Goal: Navigation & Orientation: Find specific page/section

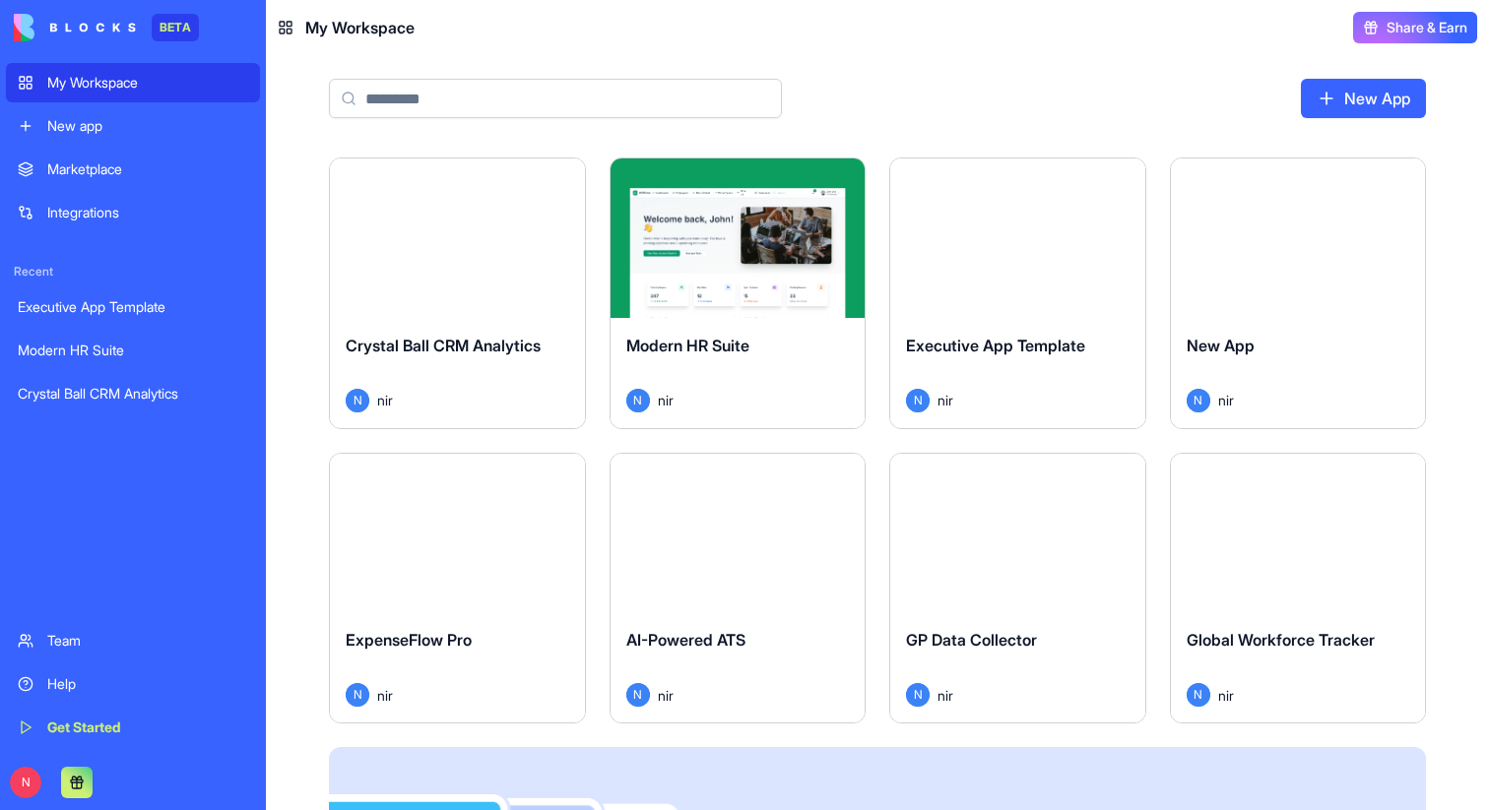
click at [1306, 530] on button "Launch" at bounding box center [1298, 532] width 148 height 39
click at [1027, 532] on button "Launch" at bounding box center [1017, 532] width 148 height 39
click at [748, 536] on button "Launch" at bounding box center [738, 532] width 148 height 39
click at [449, 523] on button "Launch" at bounding box center [457, 532] width 148 height 39
click at [478, 251] on button "Launch" at bounding box center [457, 238] width 148 height 39
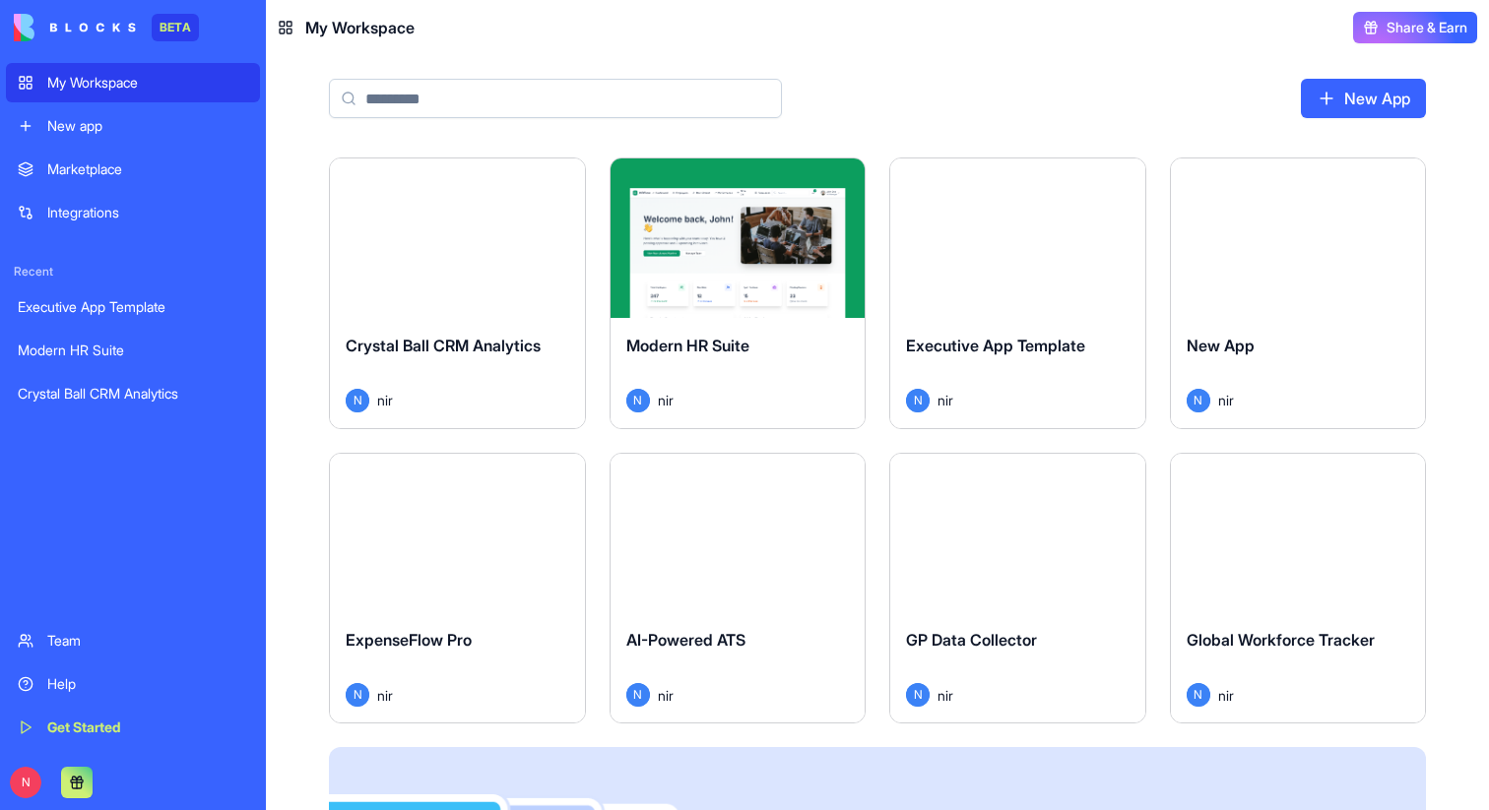
click at [742, 248] on button "Launch" at bounding box center [738, 238] width 148 height 39
click at [994, 250] on button "Launch" at bounding box center [1017, 238] width 148 height 39
click at [1248, 234] on button "Launch" at bounding box center [1298, 238] width 148 height 39
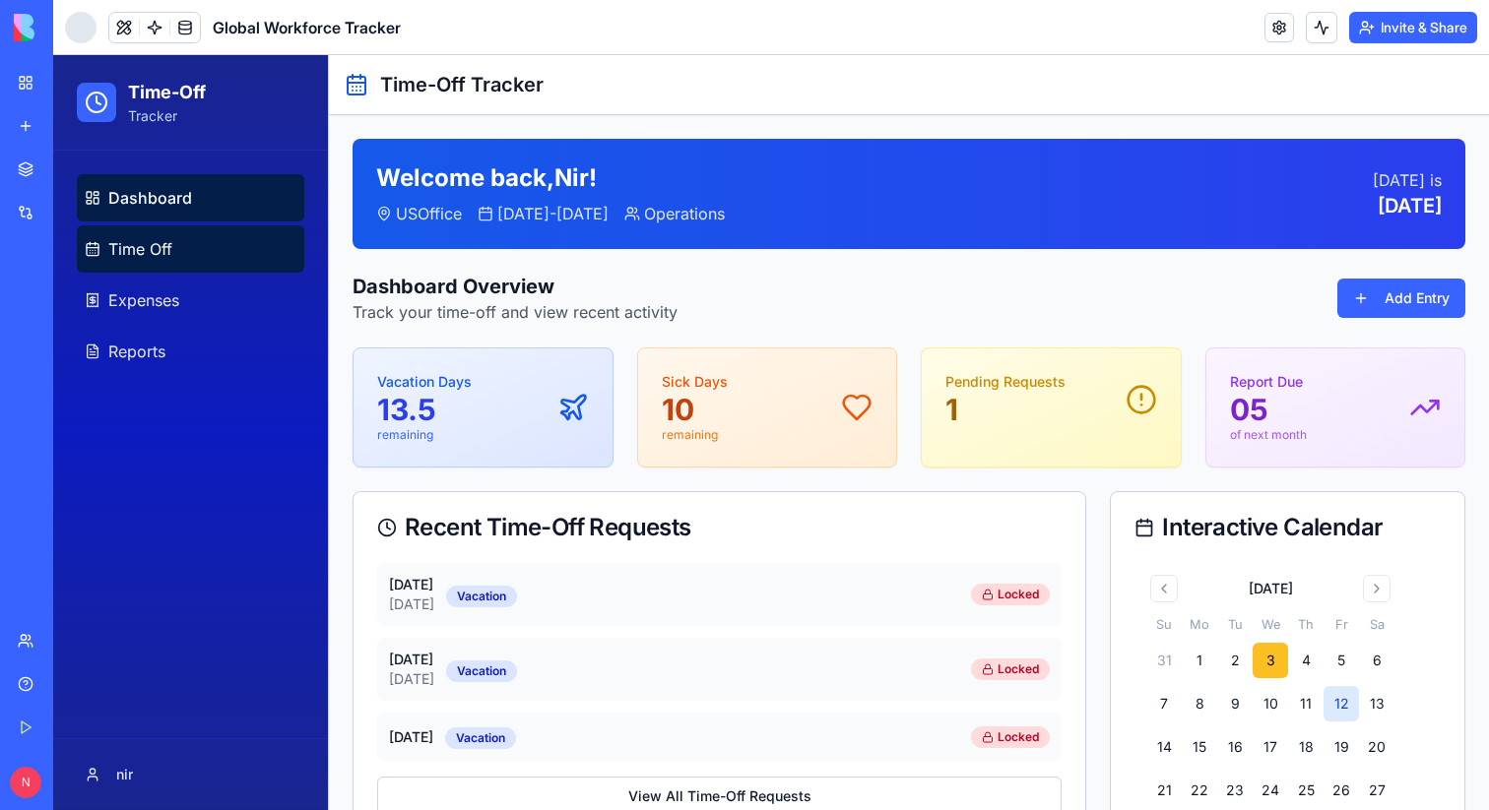
click at [207, 227] on link "Time Off" at bounding box center [190, 248] width 227 height 47
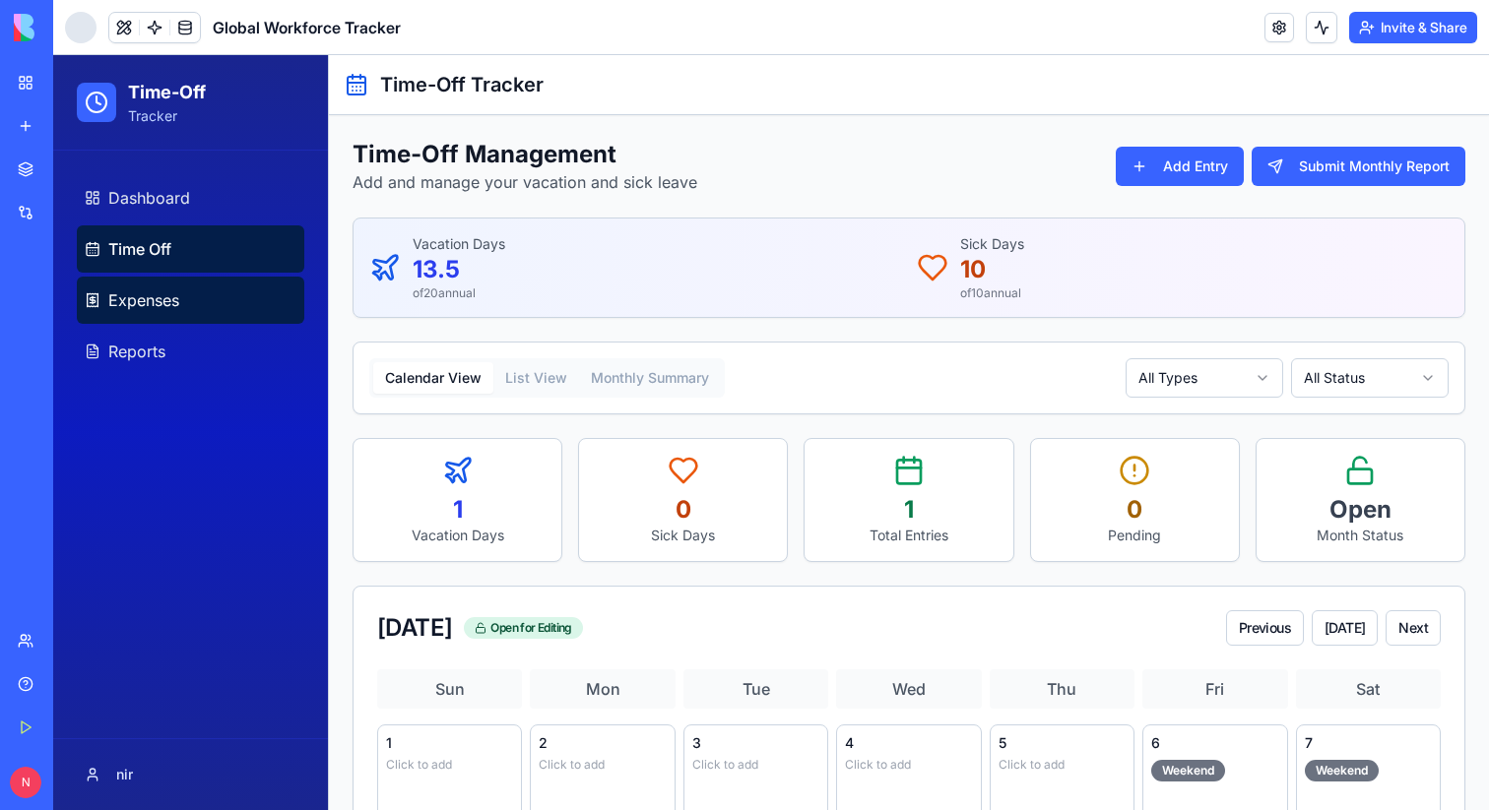
click at [130, 295] on span "Expenses" at bounding box center [143, 300] width 71 height 24
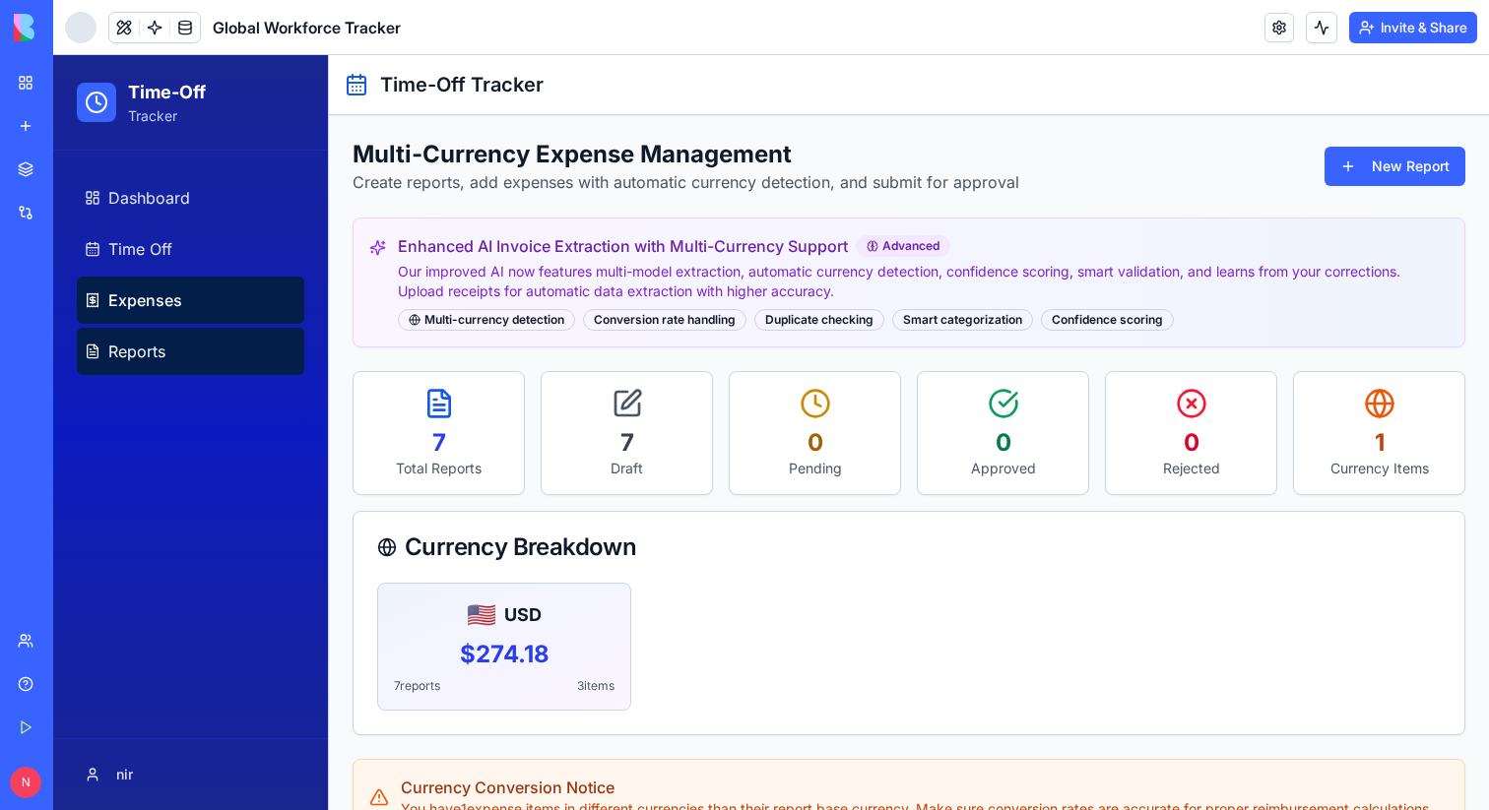
click at [171, 347] on link "Reports" at bounding box center [190, 351] width 227 height 47
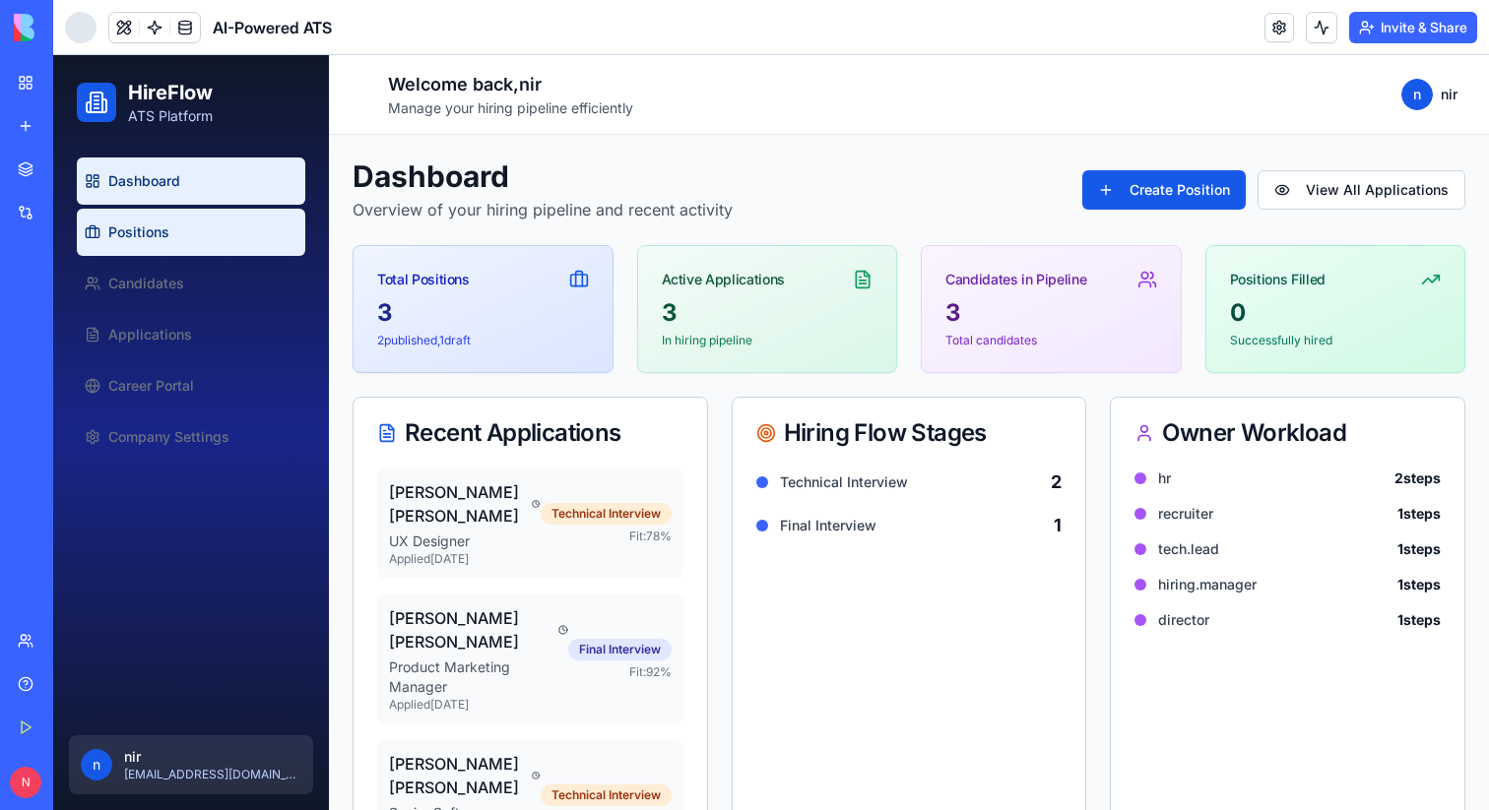
click at [147, 238] on span "Positions" at bounding box center [138, 233] width 61 height 20
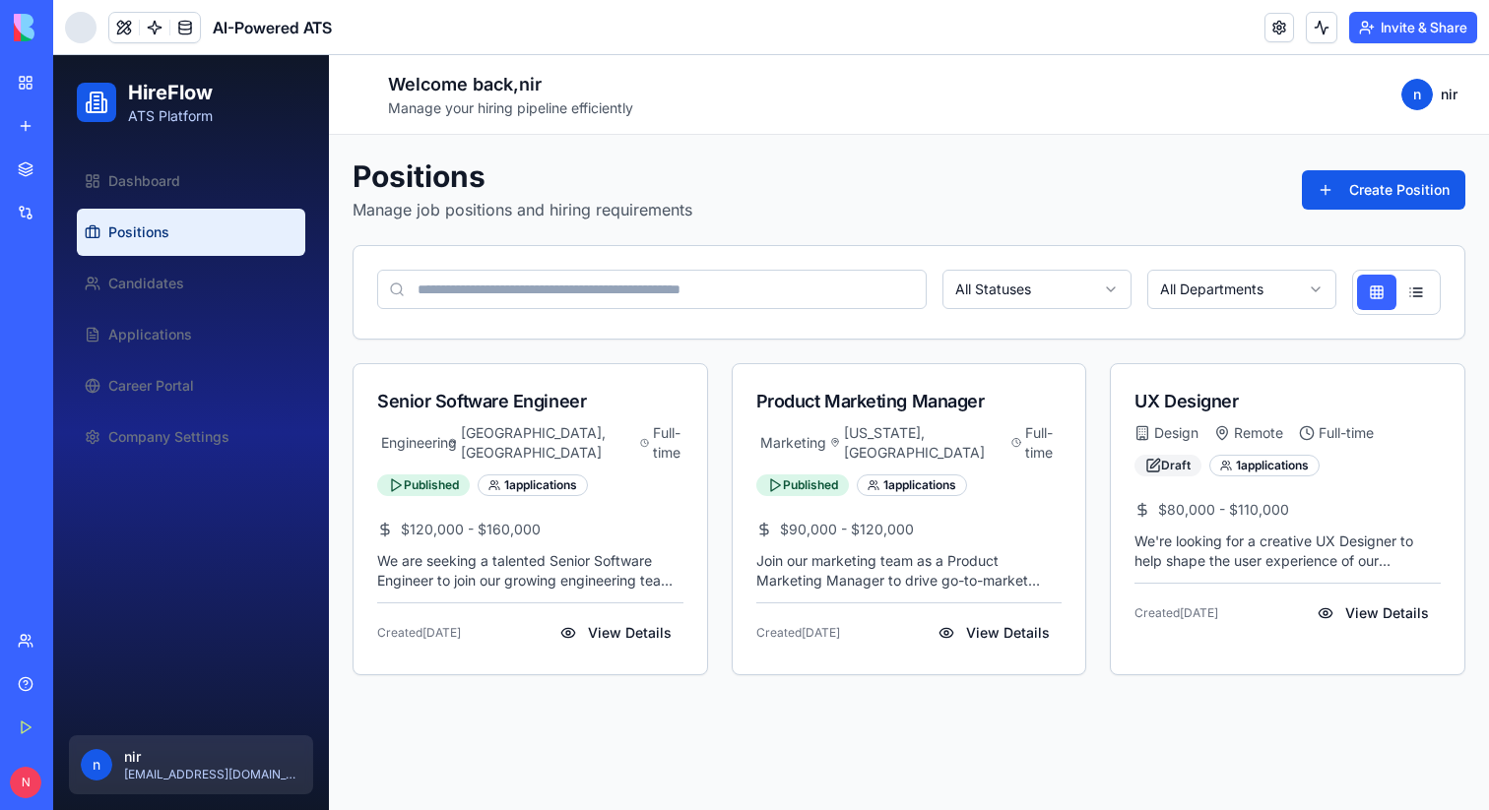
click at [159, 307] on ul "Dashboard Positions Candidates Applications Career Portal Company Settings" at bounding box center [191, 309] width 228 height 303
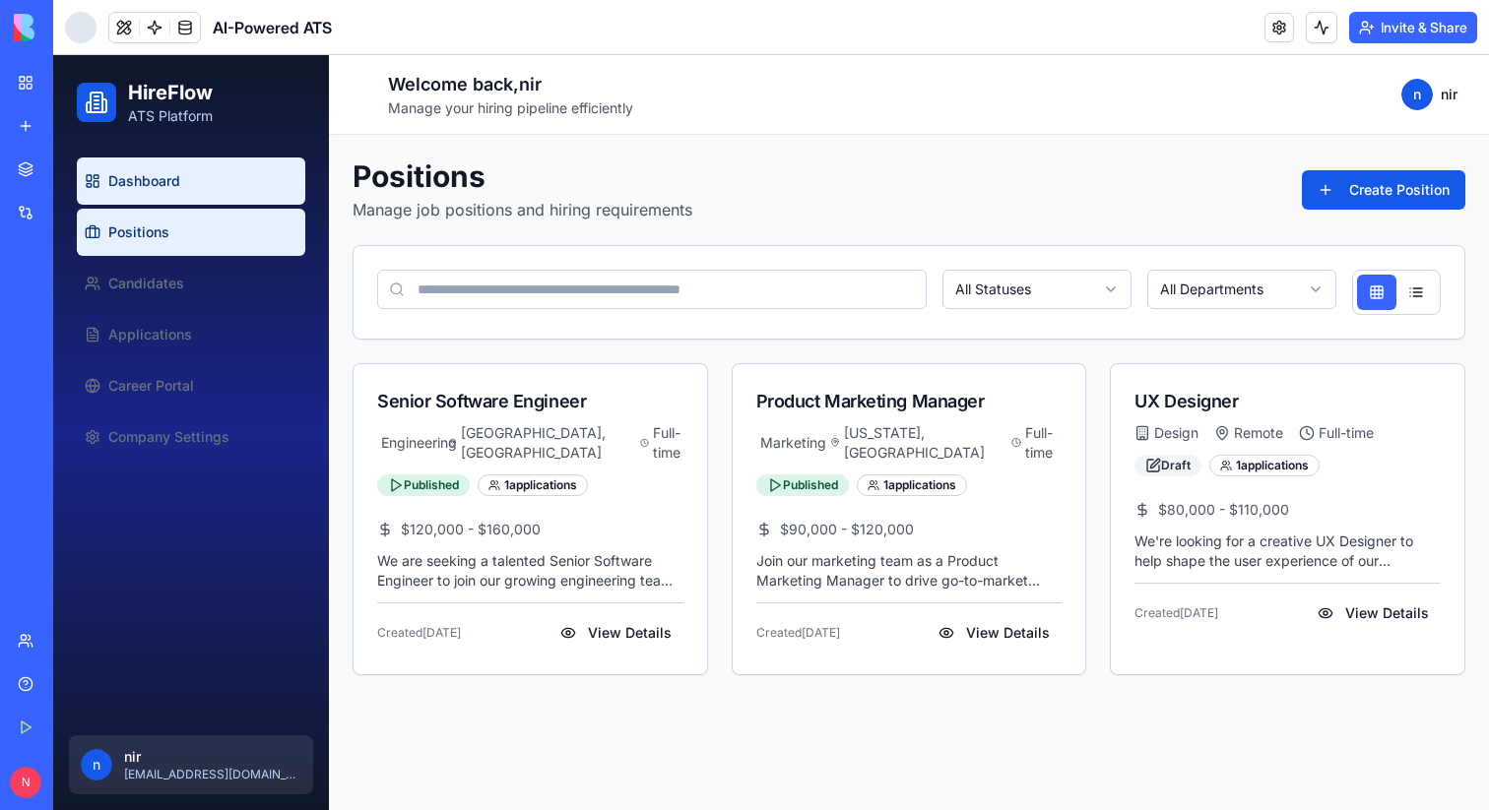
click at [162, 178] on span "Dashboard" at bounding box center [144, 181] width 72 height 20
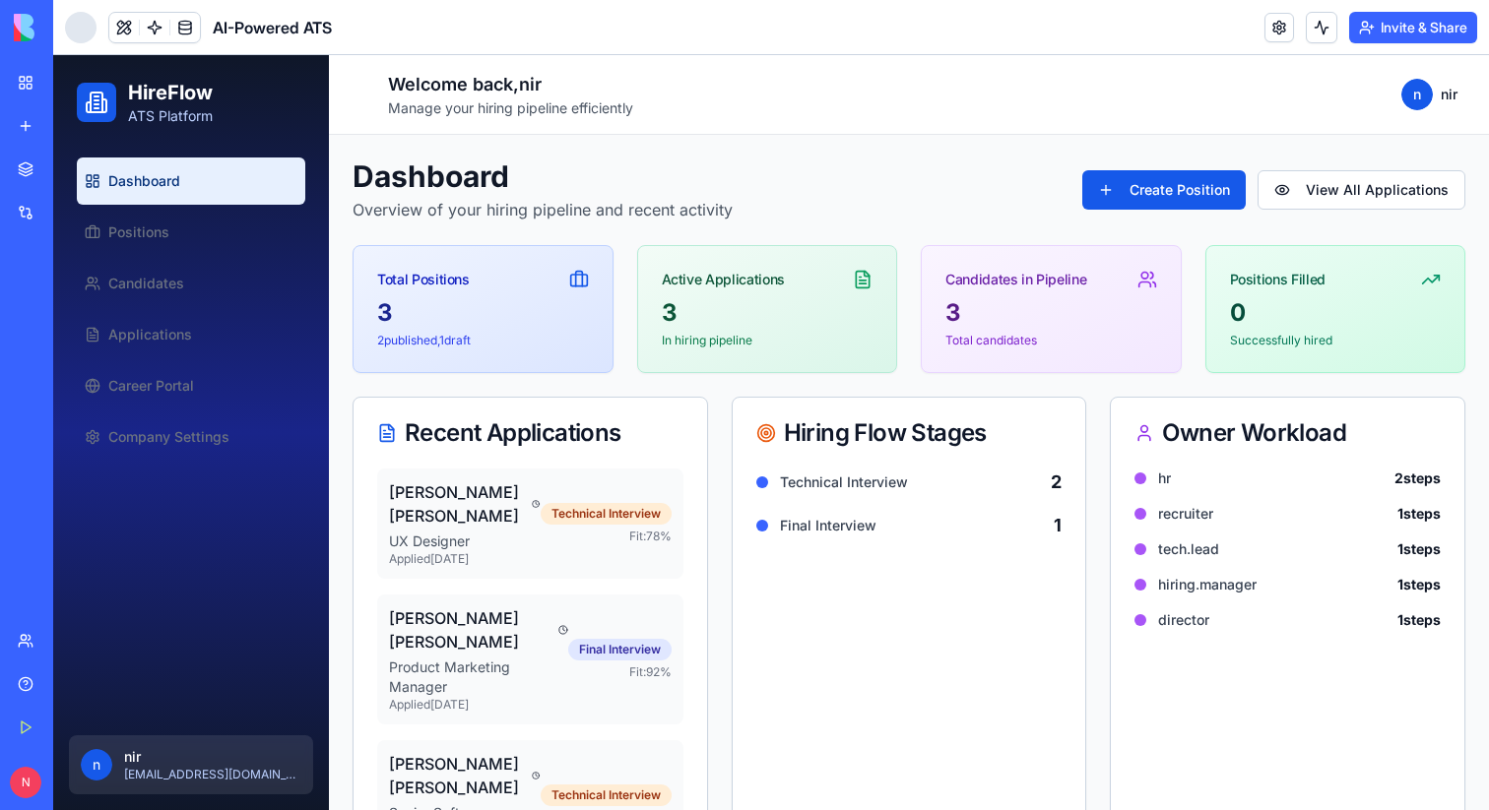
scroll to position [266, 0]
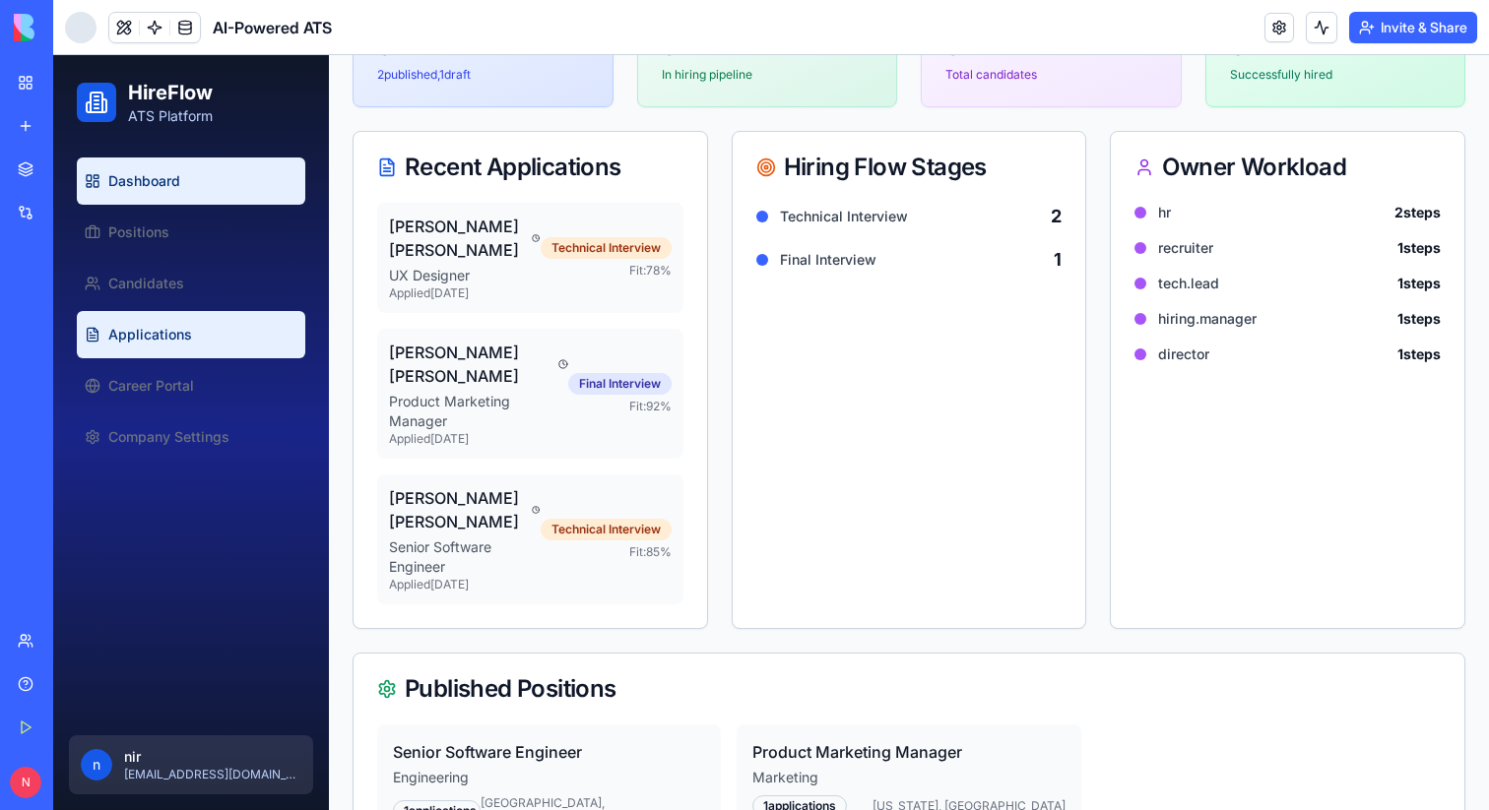
click at [176, 323] on link "Applications" at bounding box center [191, 334] width 228 height 47
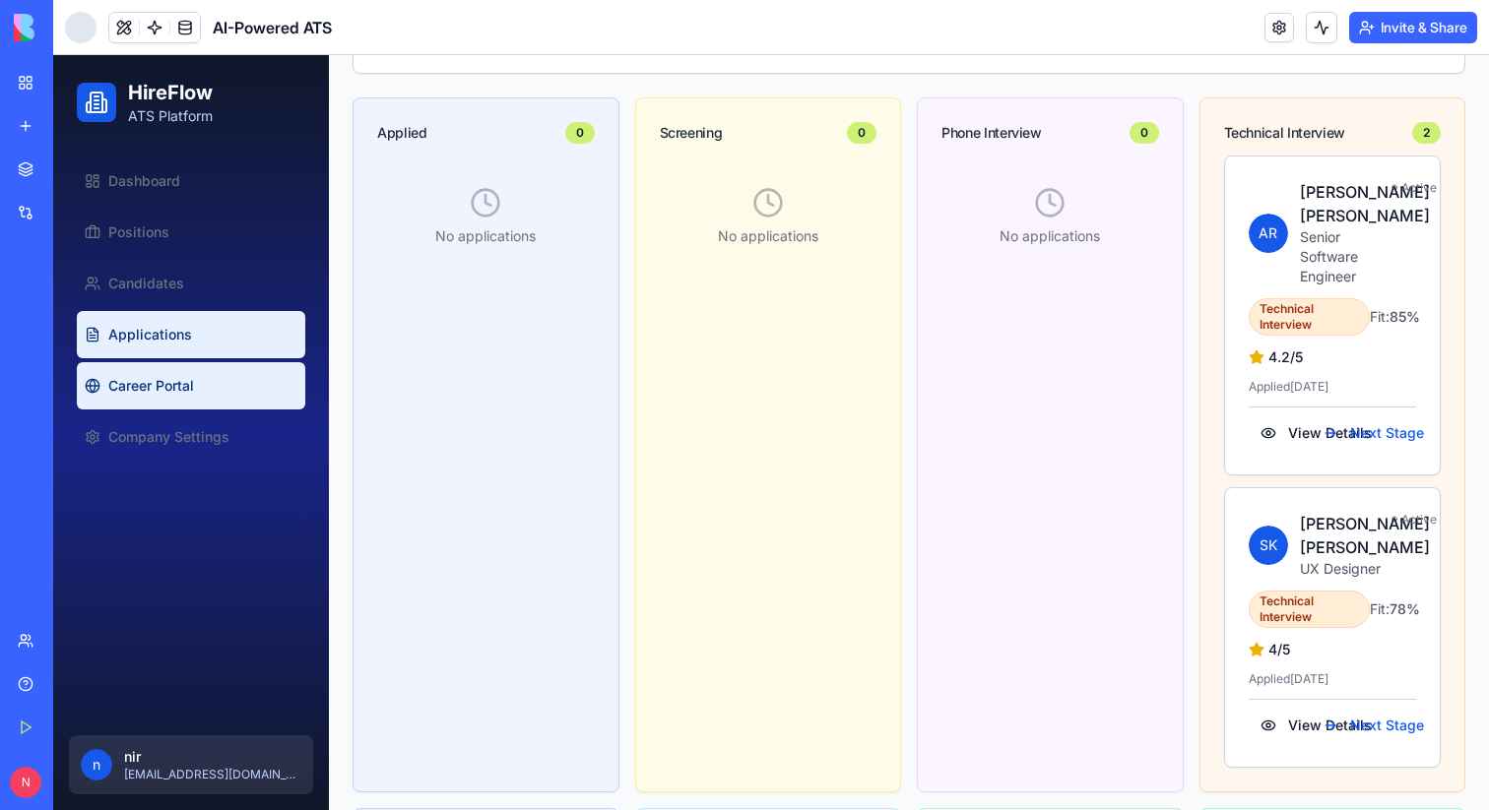
click at [138, 379] on span "Career Portal" at bounding box center [151, 386] width 86 height 20
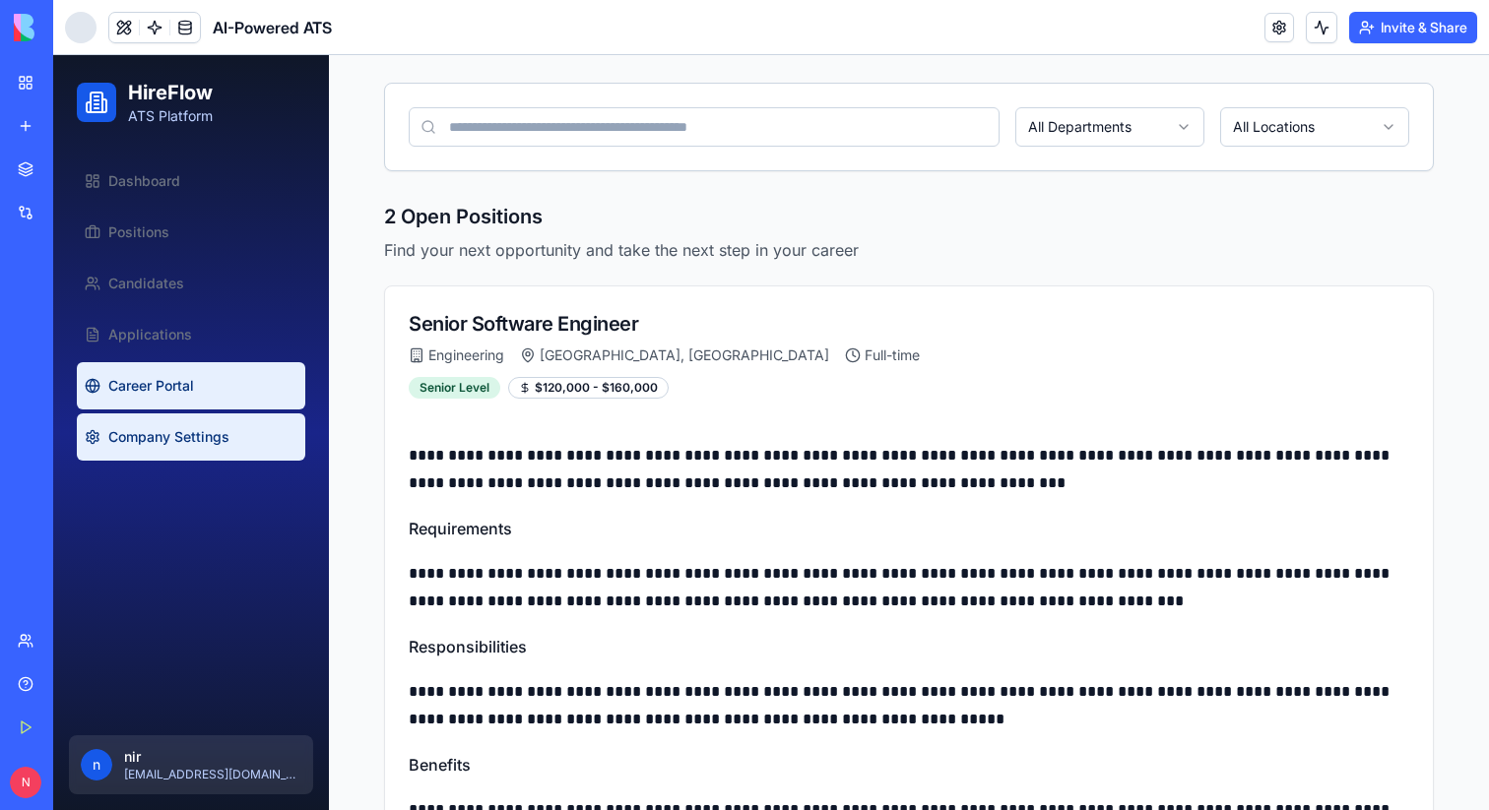
click at [159, 431] on span "Company Settings" at bounding box center [168, 437] width 121 height 20
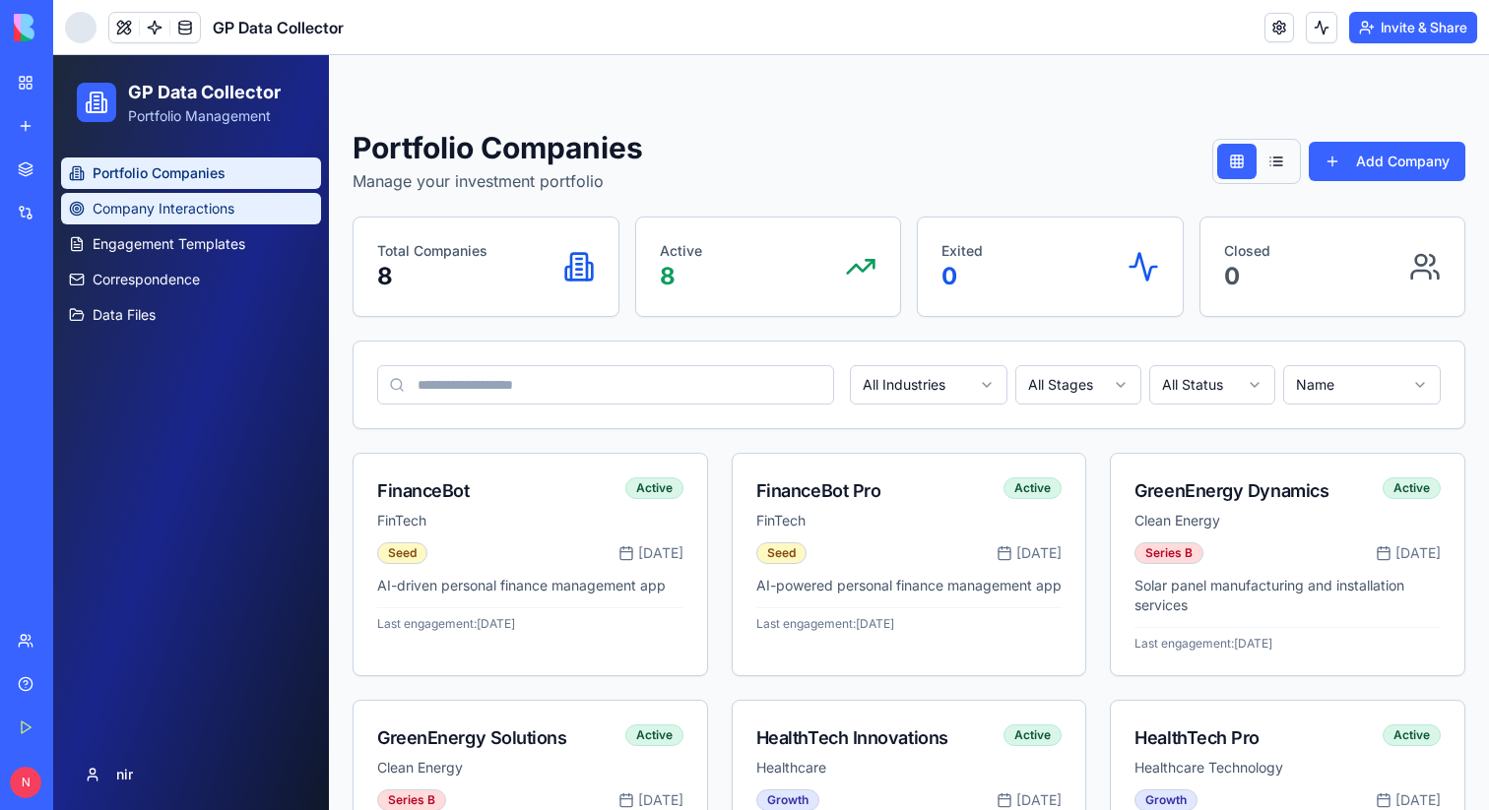
click at [150, 205] on span "Company Interactions" at bounding box center [164, 209] width 142 height 20
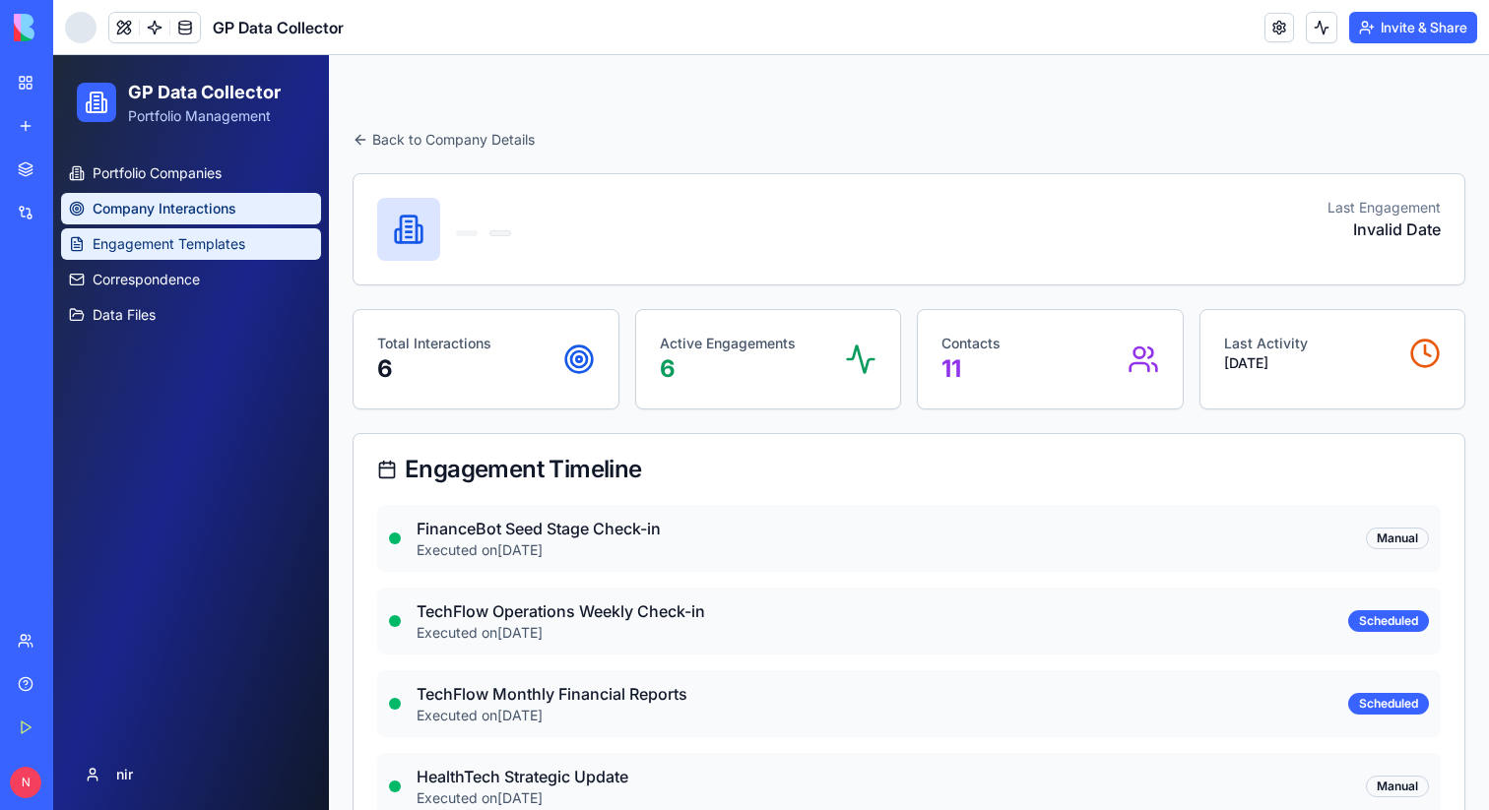
click at [181, 239] on span "Engagement Templates" at bounding box center [169, 244] width 153 height 20
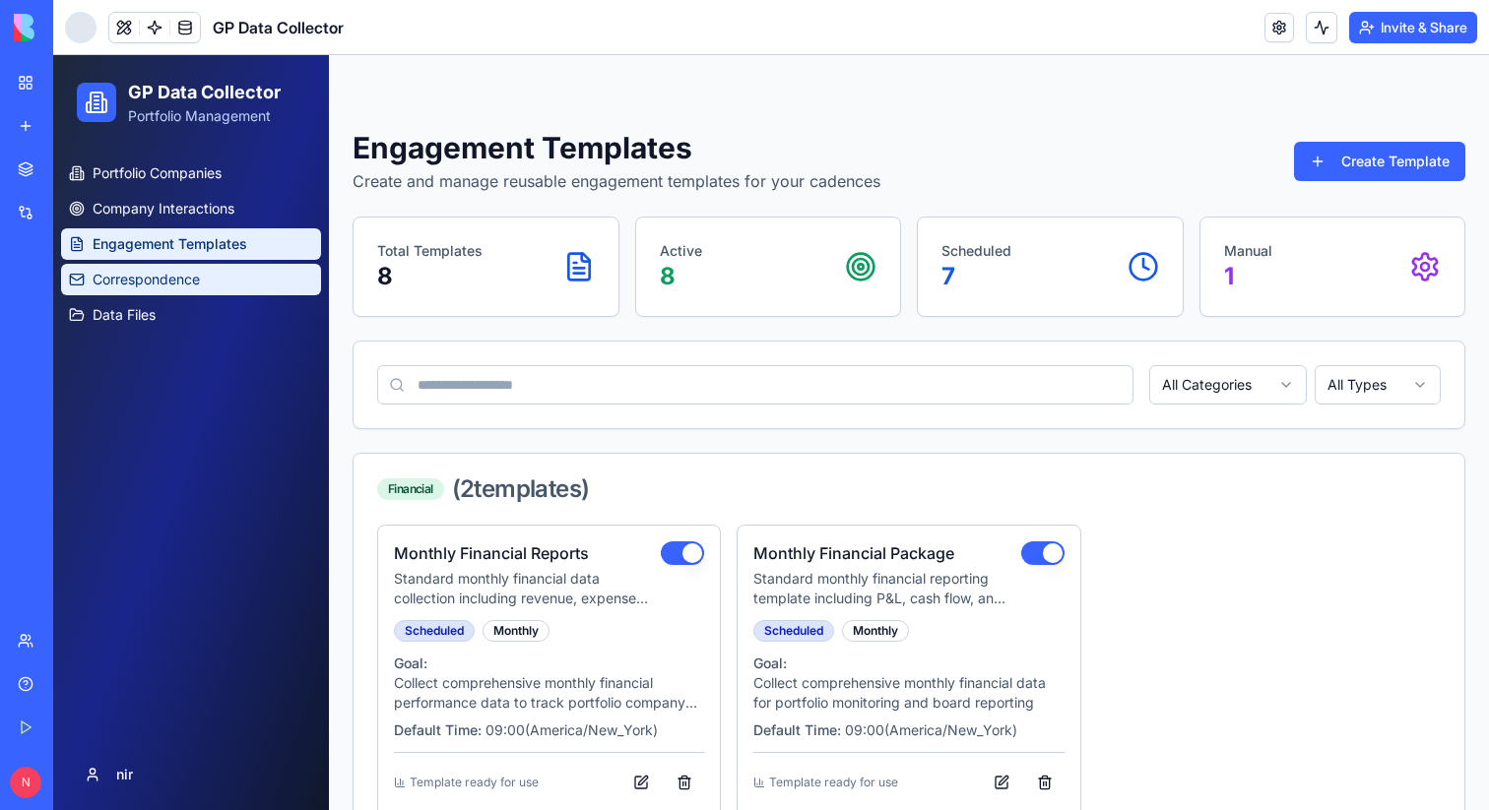
click at [186, 271] on span "Correspondence" at bounding box center [146, 280] width 107 height 20
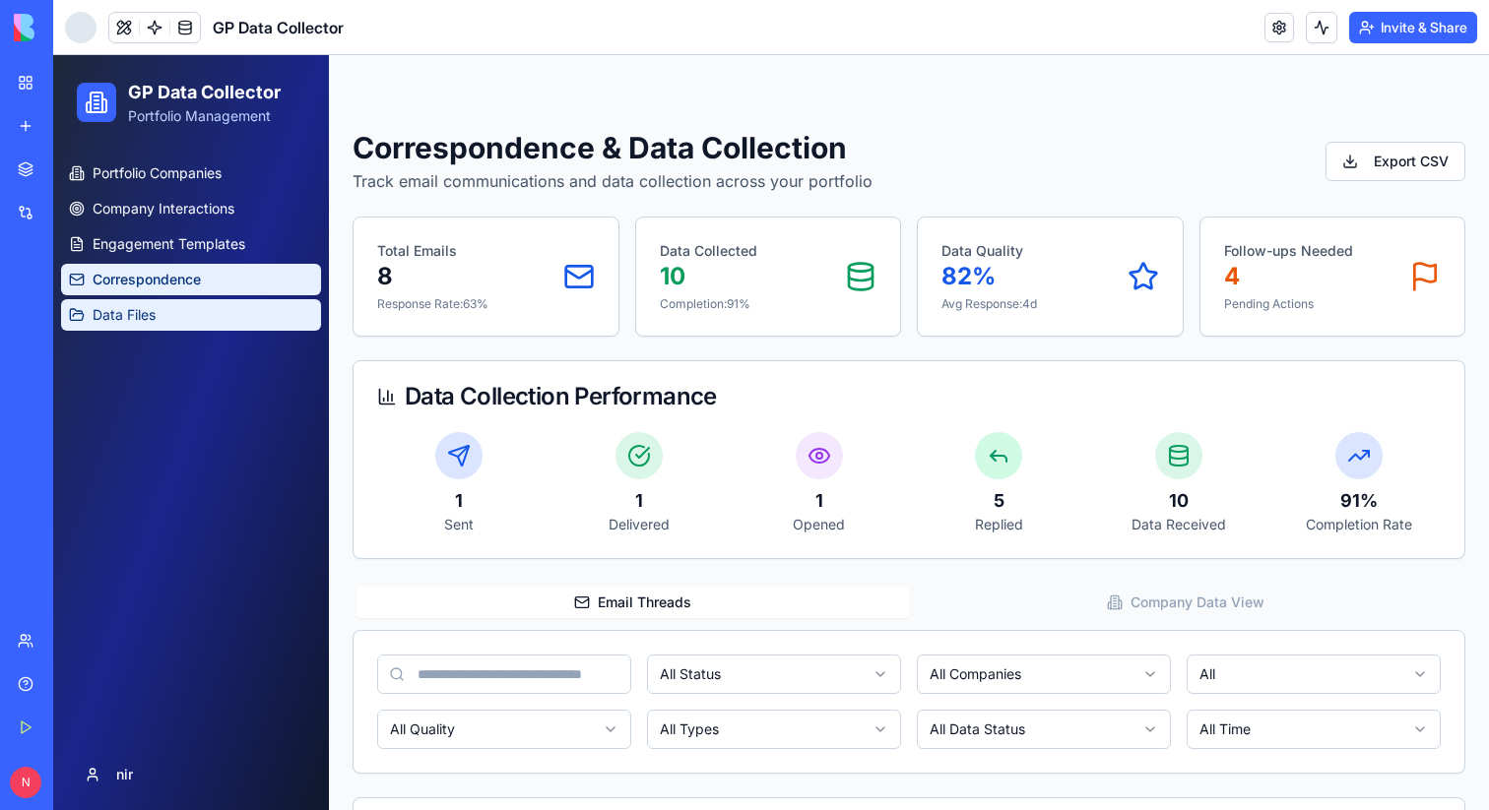
click at [187, 305] on link "Data Files" at bounding box center [191, 315] width 260 height 32
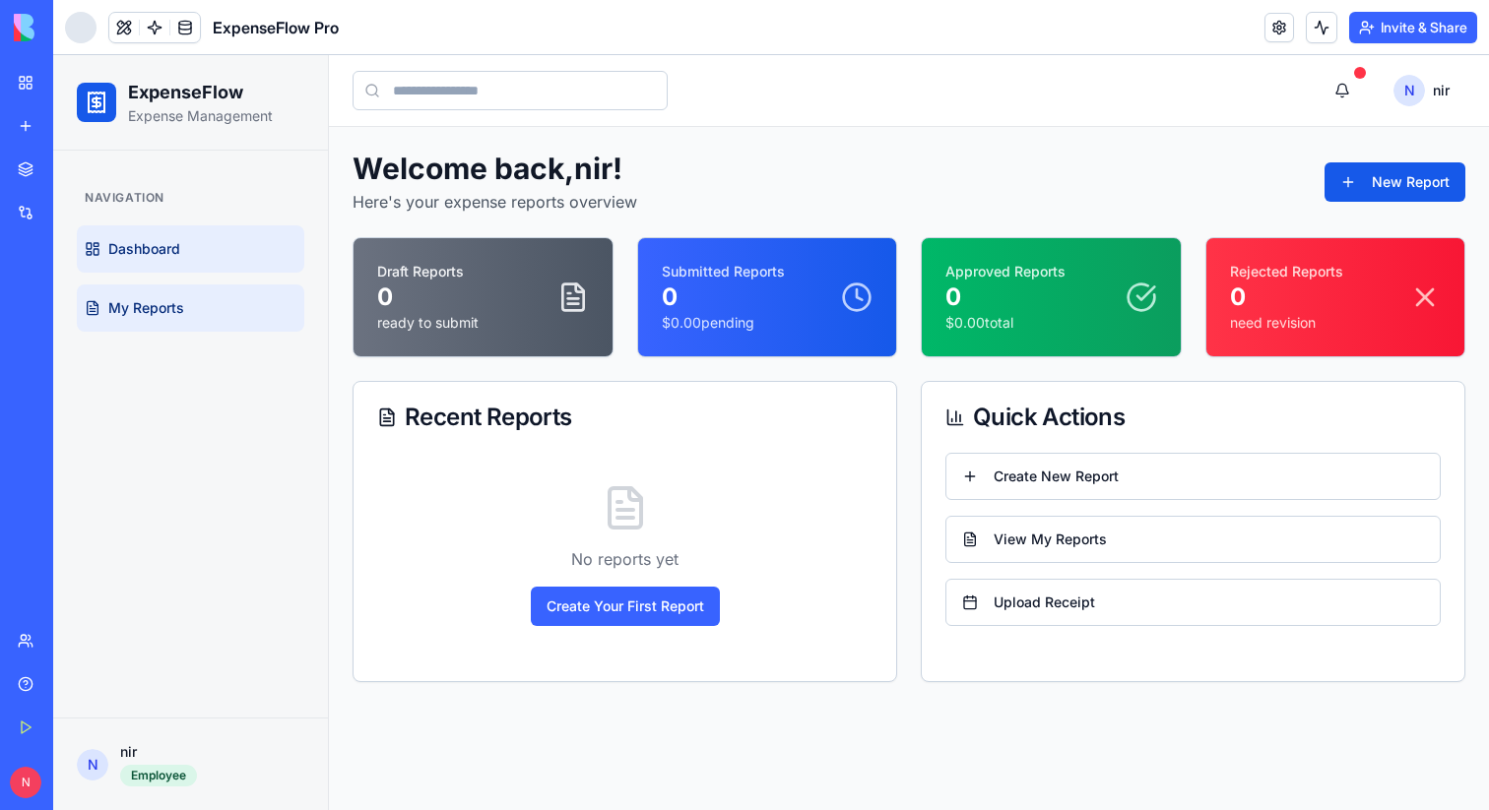
click at [179, 310] on span "My Reports" at bounding box center [146, 308] width 76 height 20
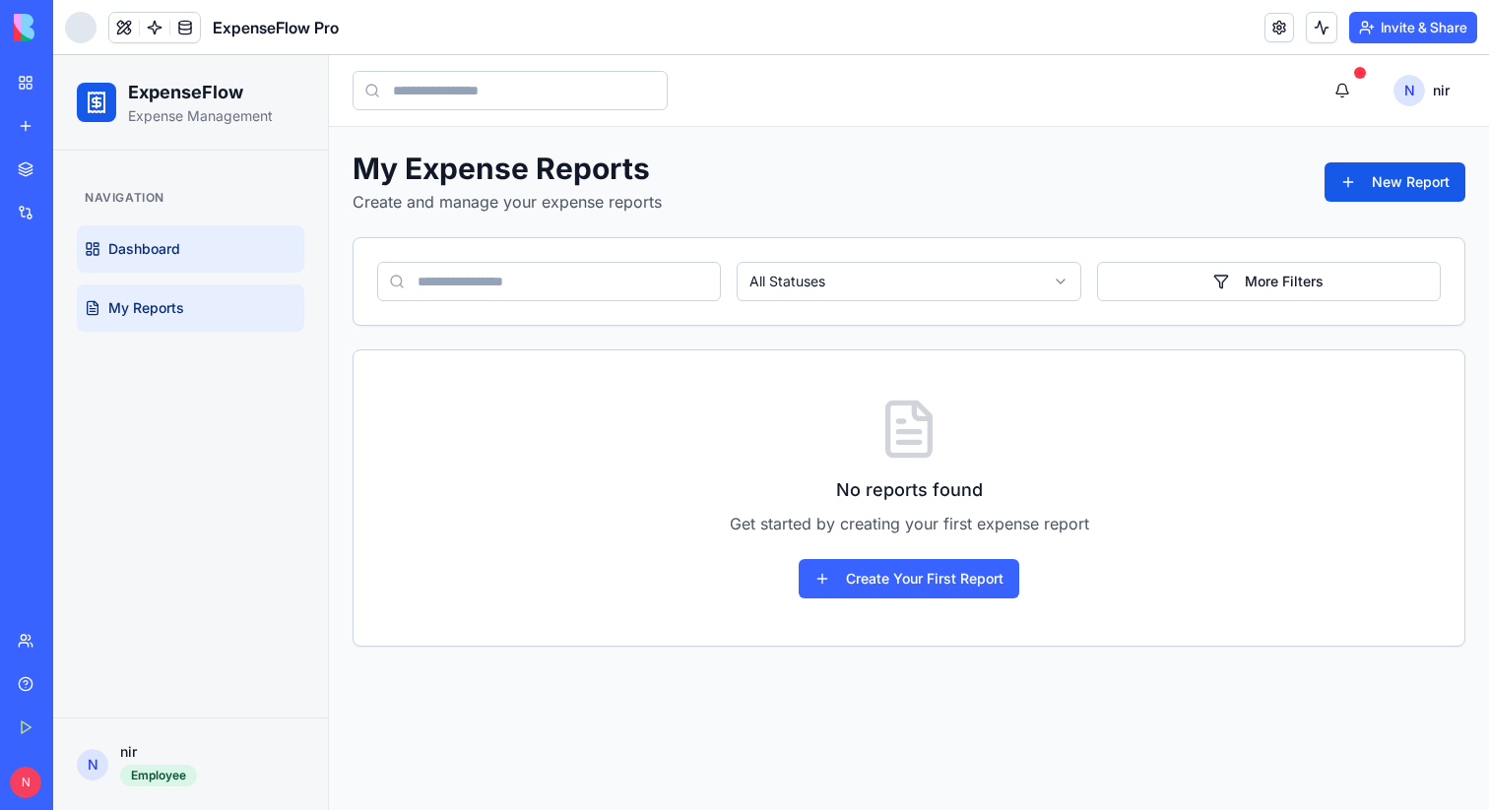
click at [120, 249] on span "Dashboard" at bounding box center [144, 249] width 72 height 20
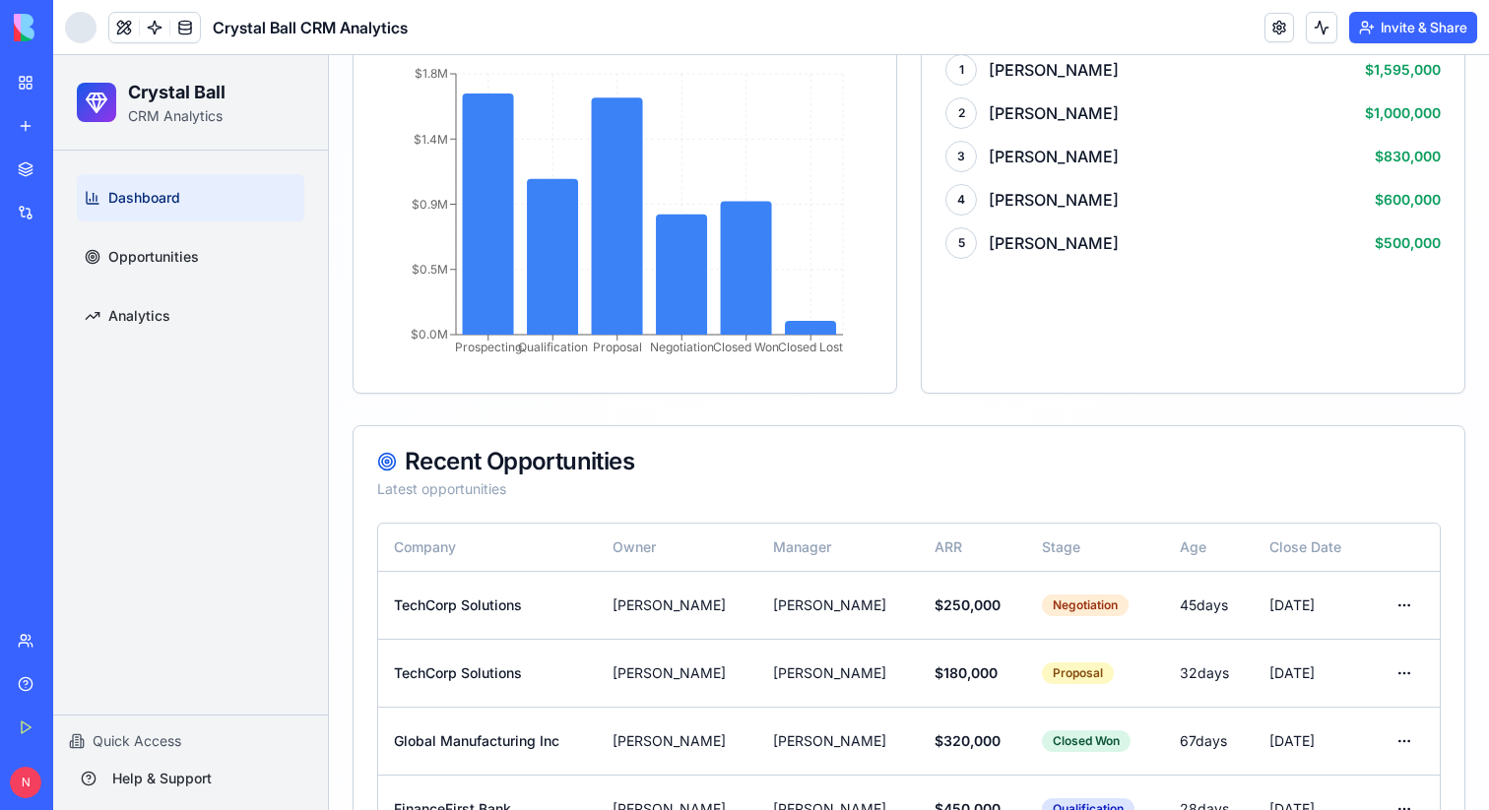
scroll to position [1211, 0]
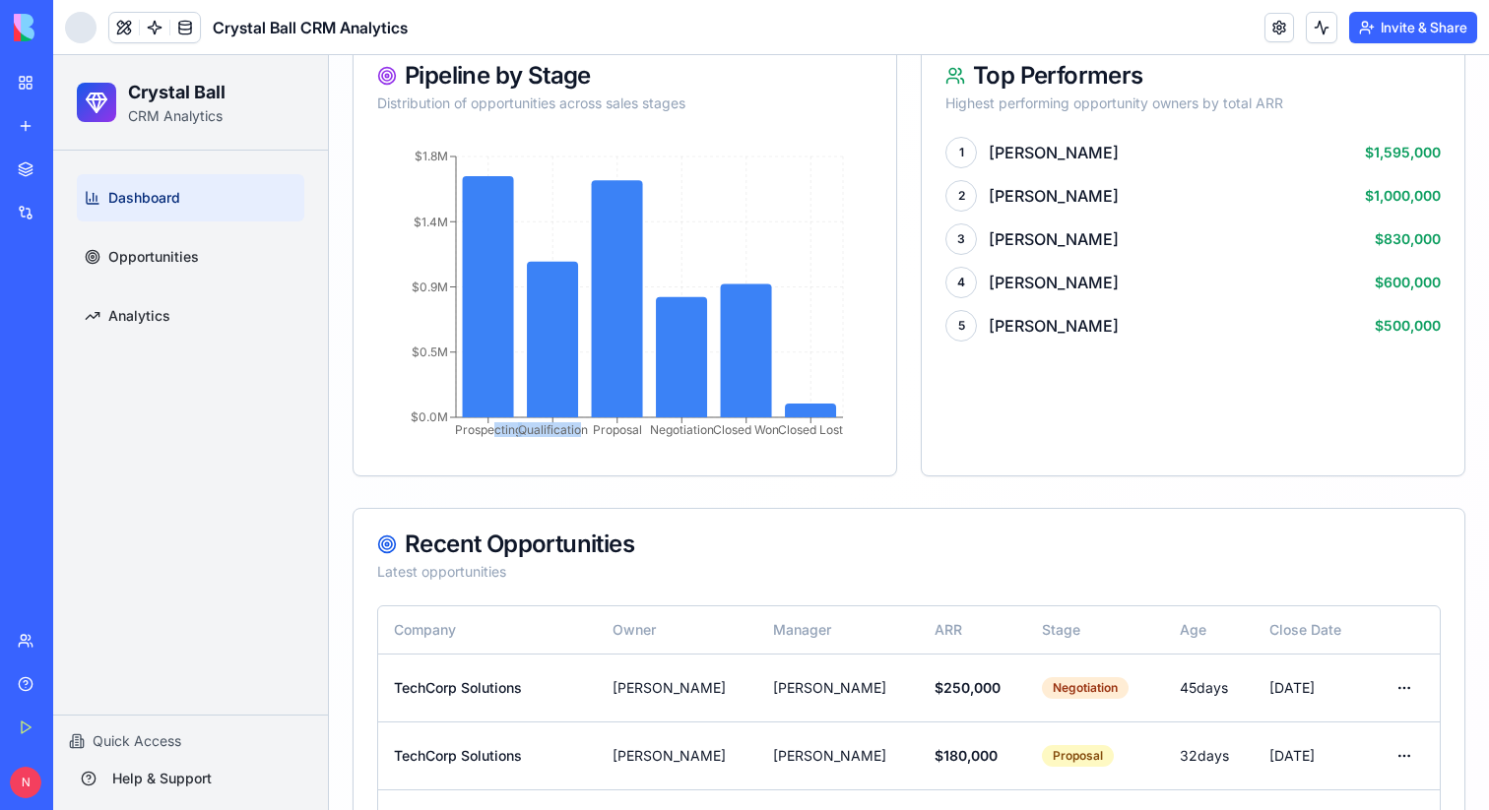
drag, startPoint x: 496, startPoint y: 424, endPoint x: 572, endPoint y: 420, distance: 75.9
click at [576, 424] on g "Prospecting Qualification Proposal Negotiation Closed Won Closed Lost" at bounding box center [649, 427] width 389 height 20
click at [620, 425] on tspan "Proposal" at bounding box center [617, 429] width 49 height 15
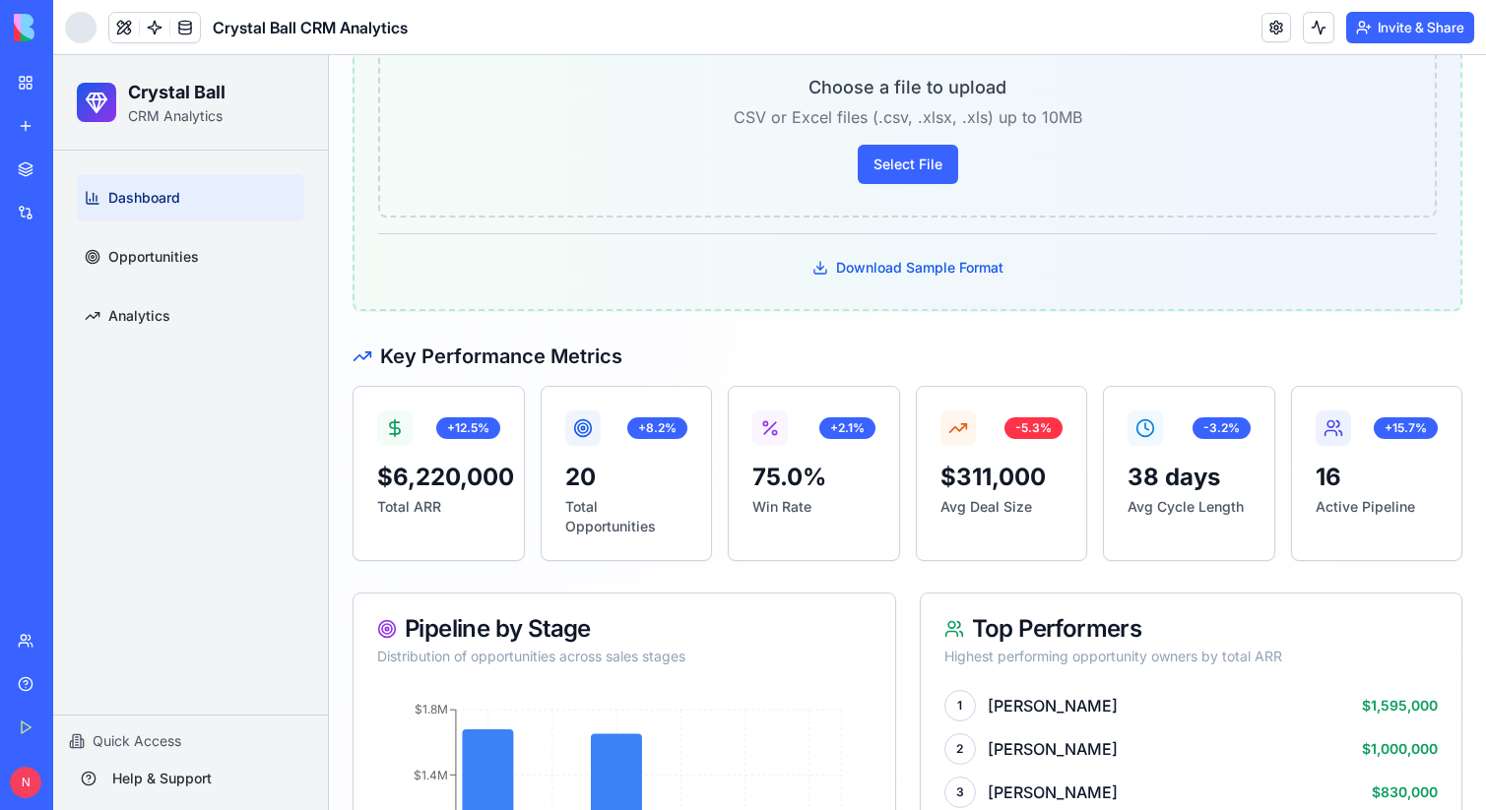
scroll to position [796, 0]
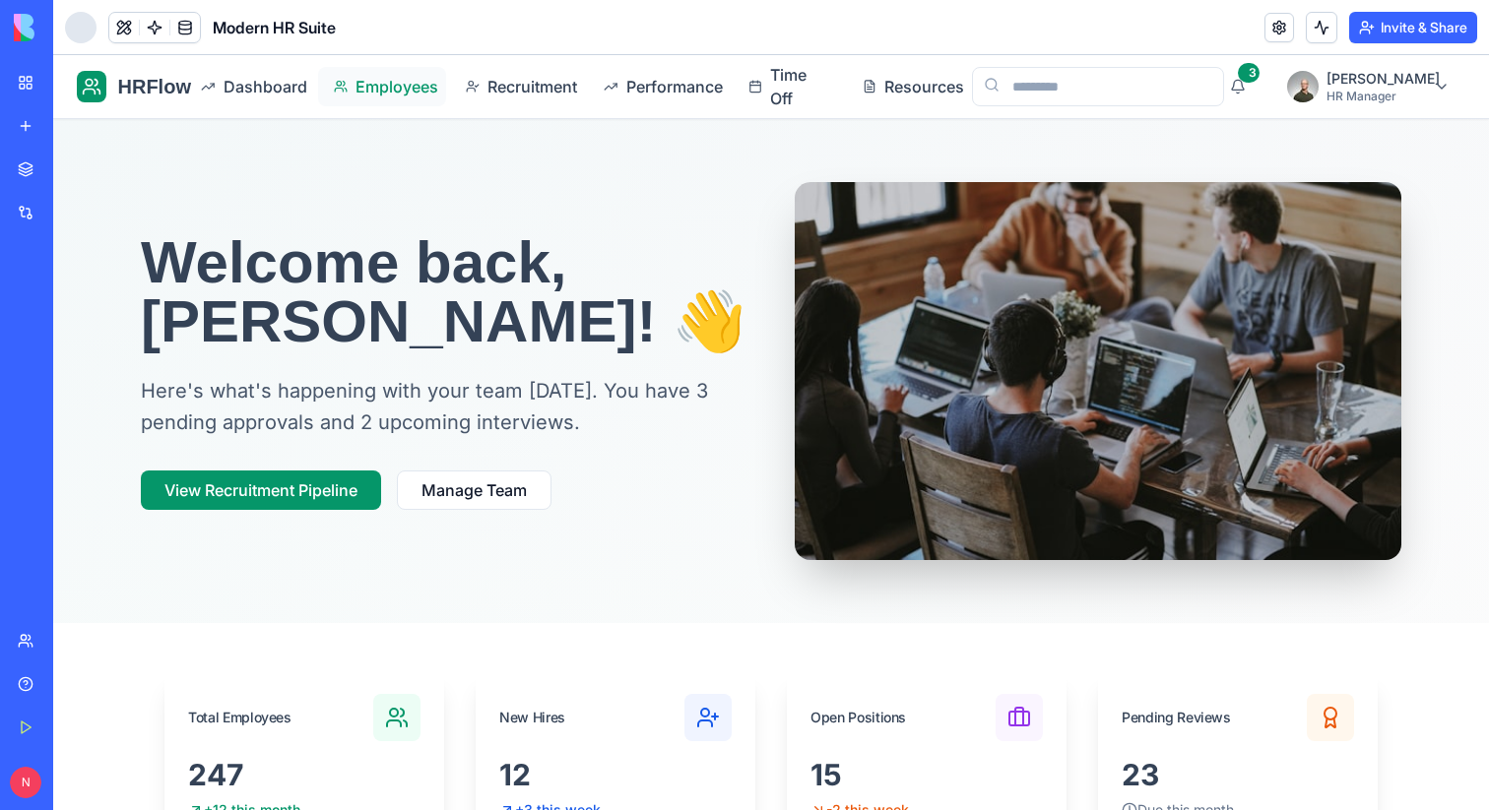
click at [394, 86] on span "Employees" at bounding box center [392, 87] width 75 height 24
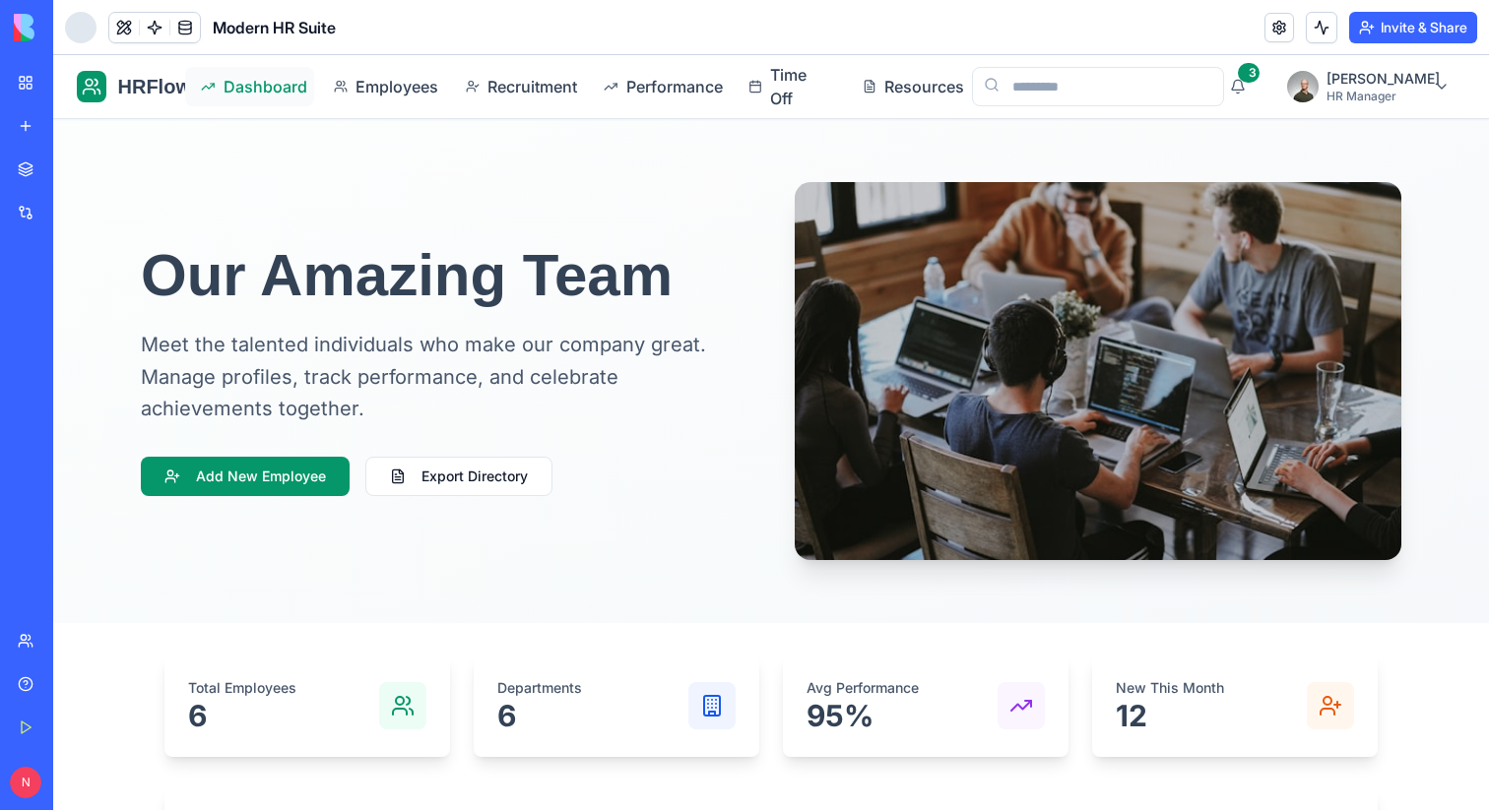
click at [256, 79] on span "Dashboard" at bounding box center [260, 87] width 75 height 24
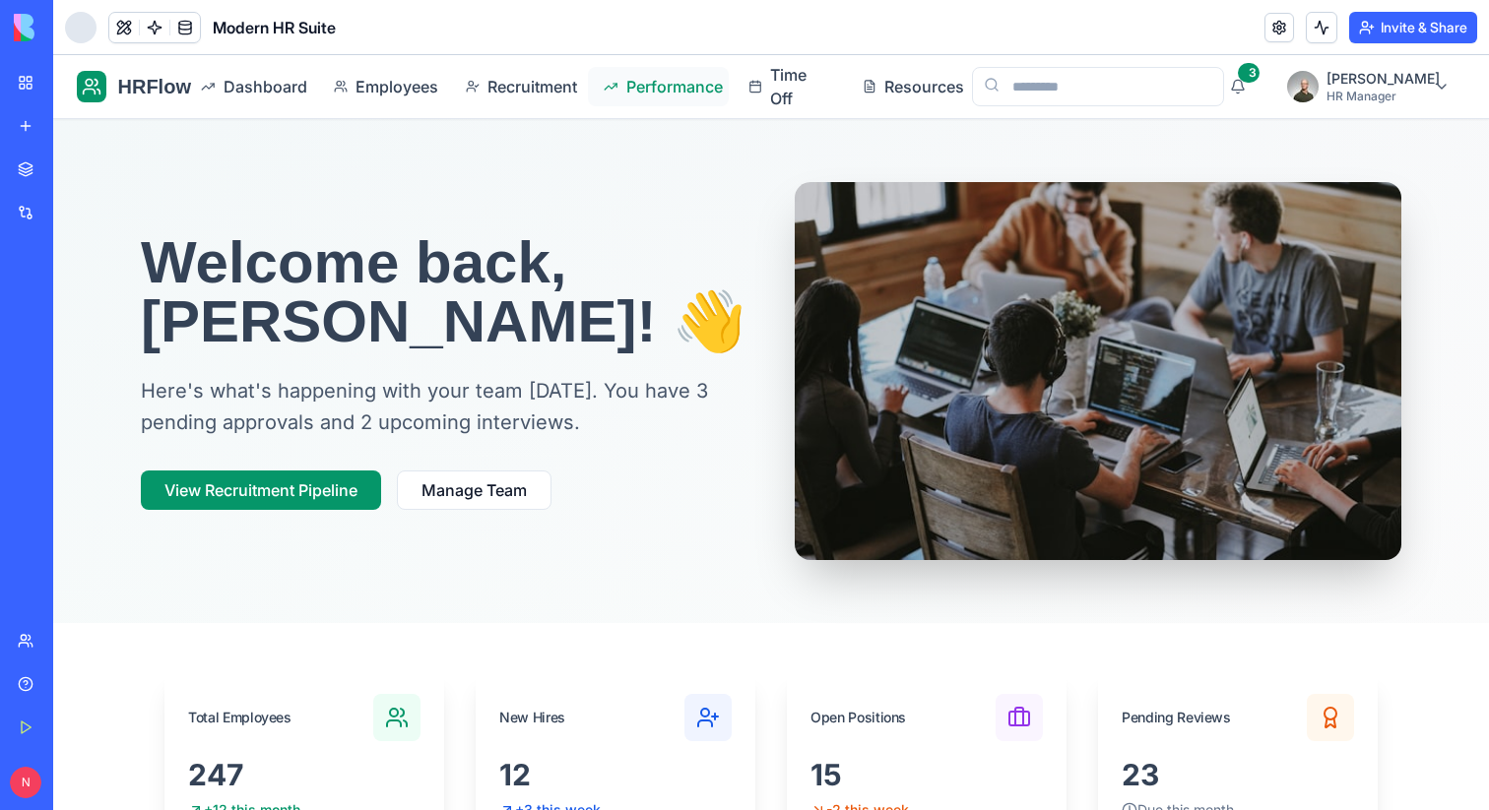
click at [668, 87] on span "Performance" at bounding box center [669, 87] width 87 height 24
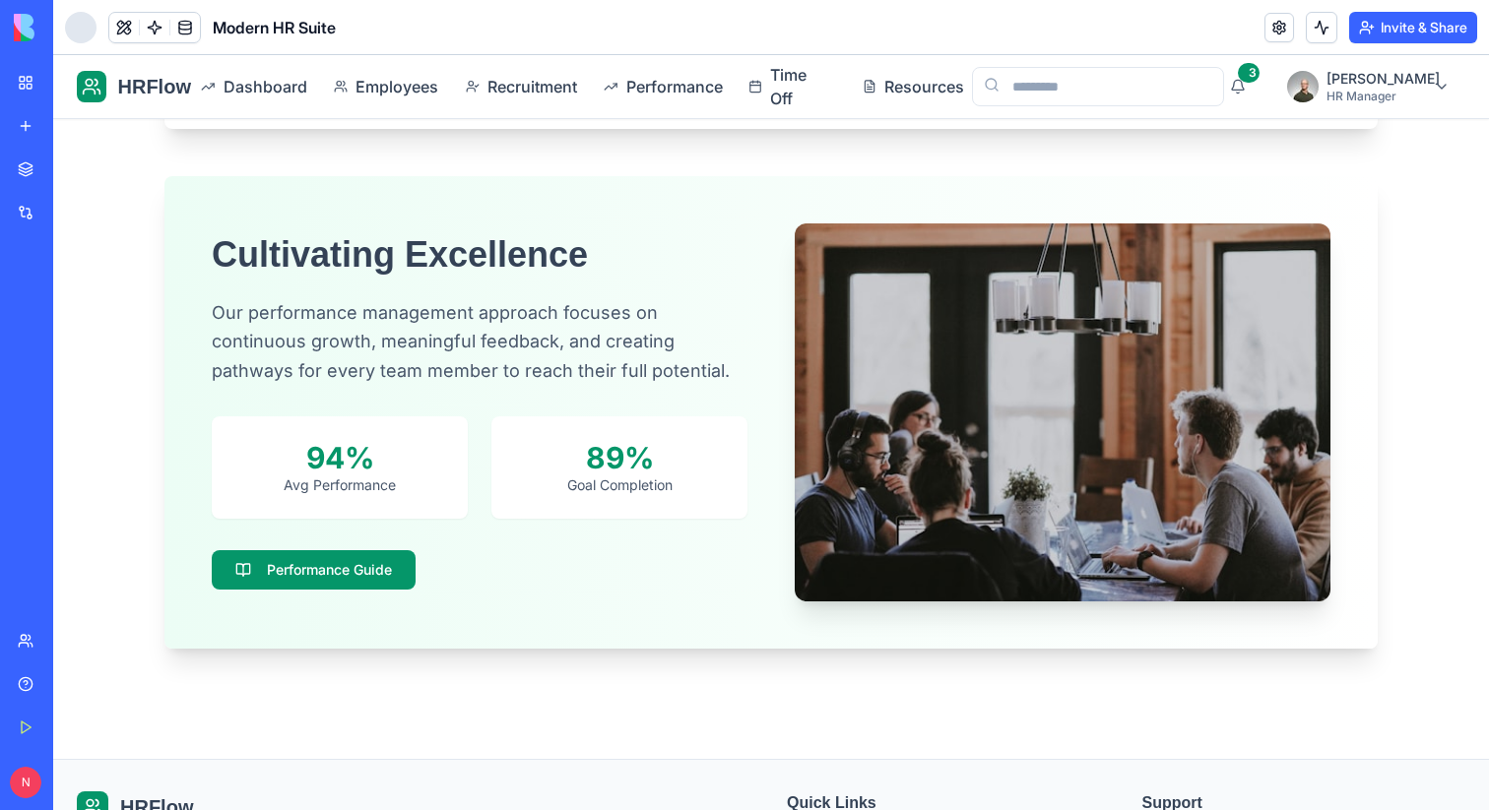
scroll to position [1743, 0]
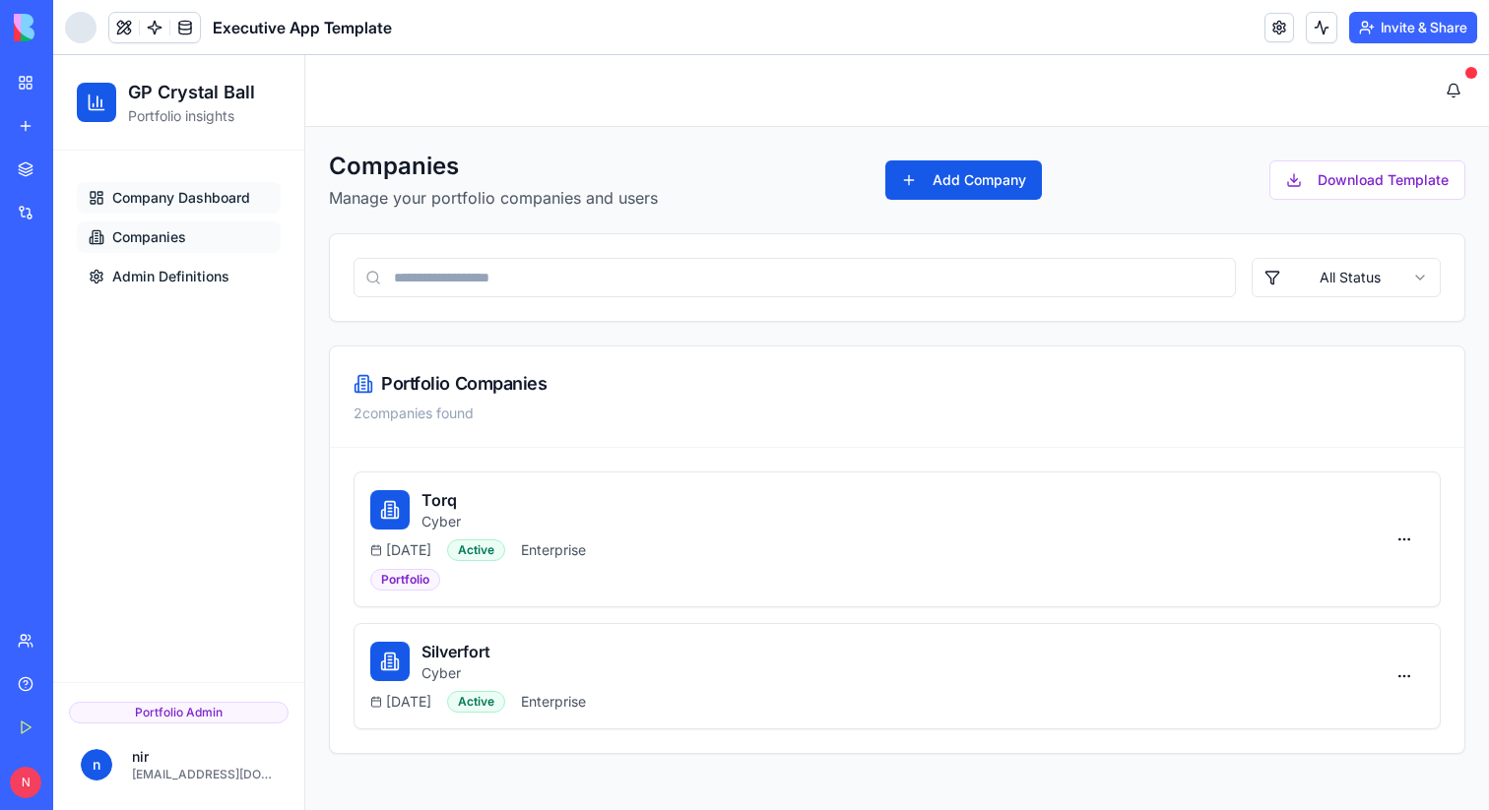
click at [167, 198] on span "Company Dashboard" at bounding box center [181, 198] width 138 height 20
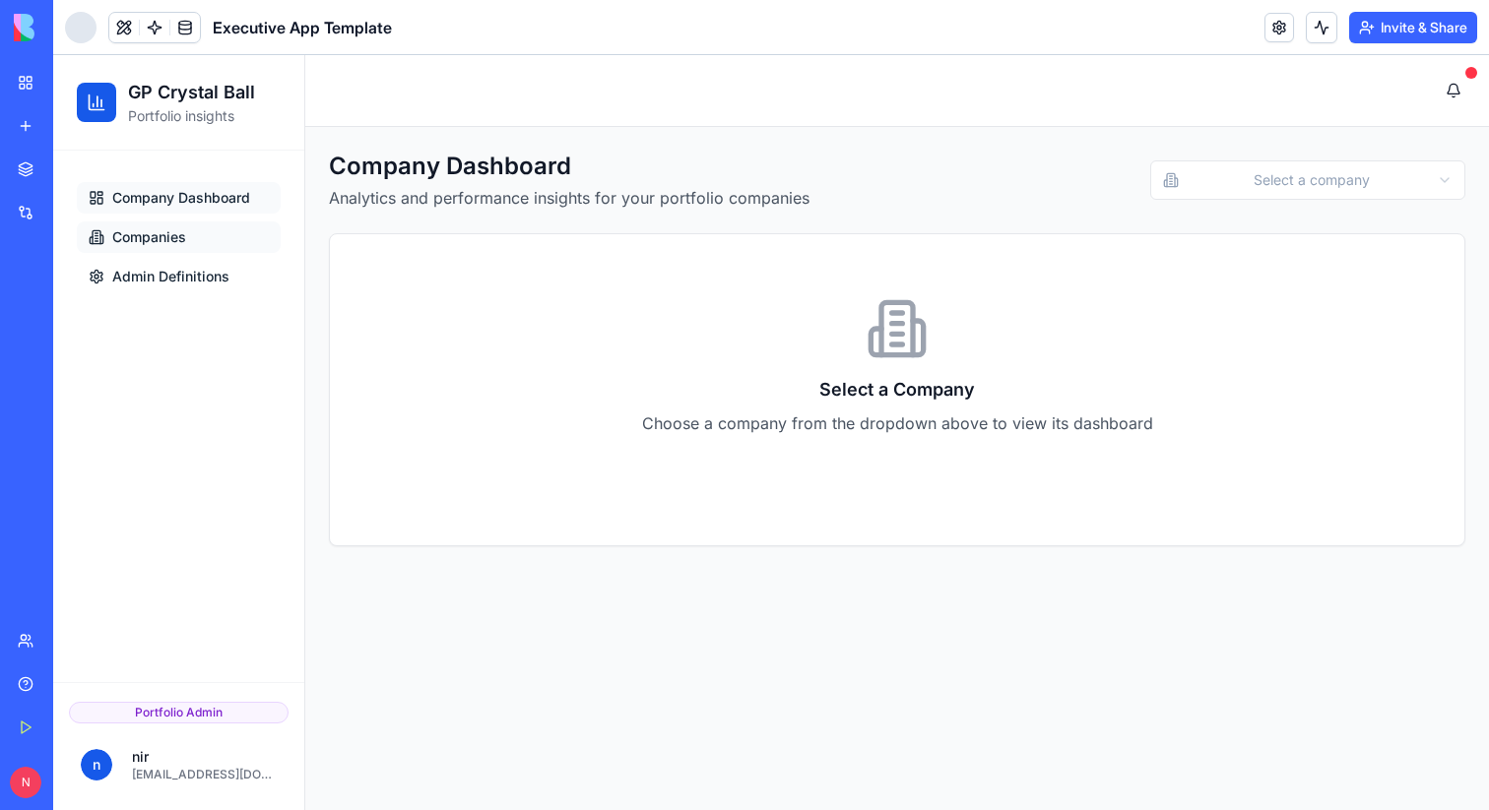
click at [172, 237] on span "Companies" at bounding box center [149, 237] width 74 height 20
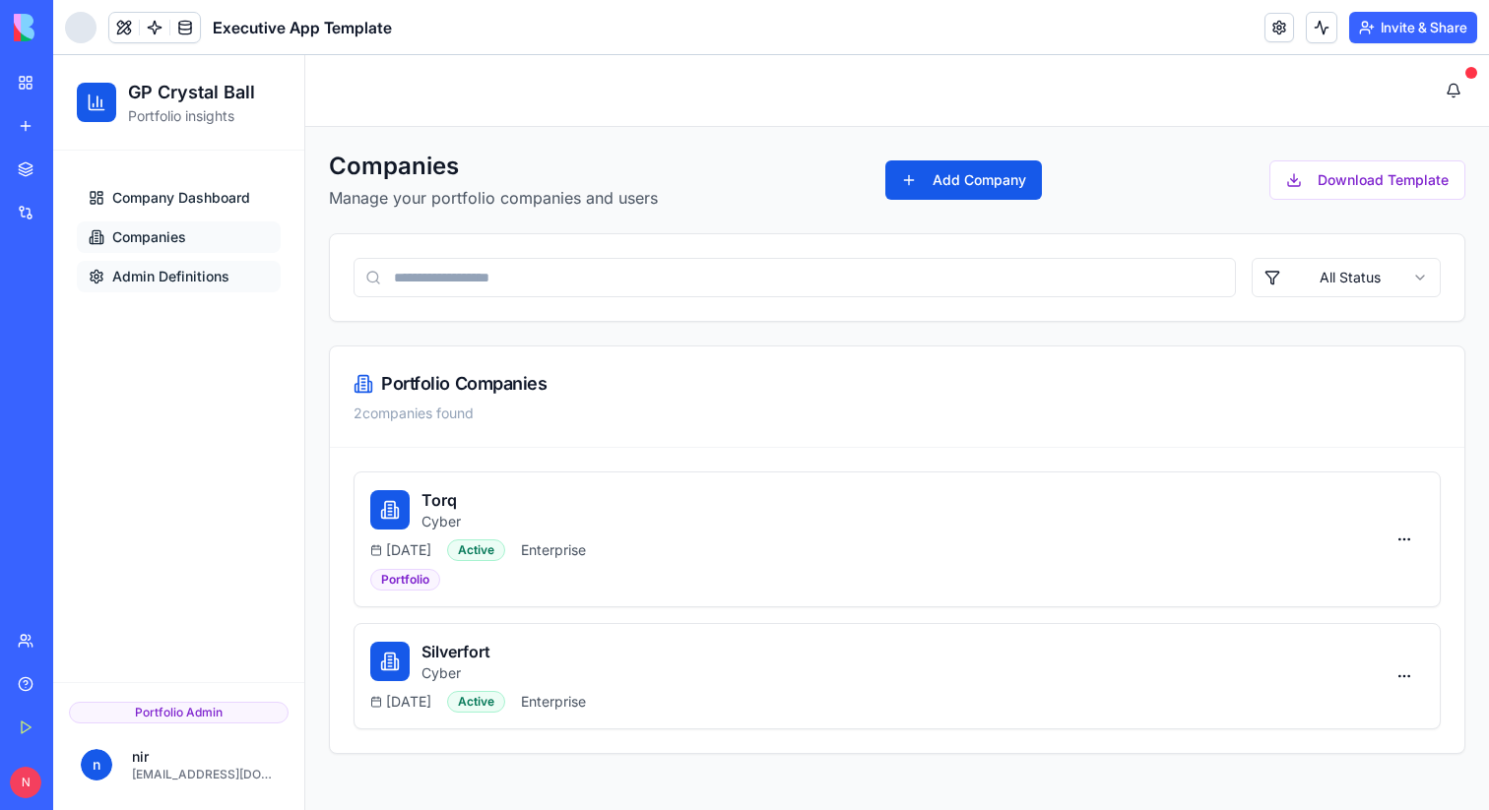
click at [172, 290] on link "Admin Definitions" at bounding box center [179, 277] width 204 height 32
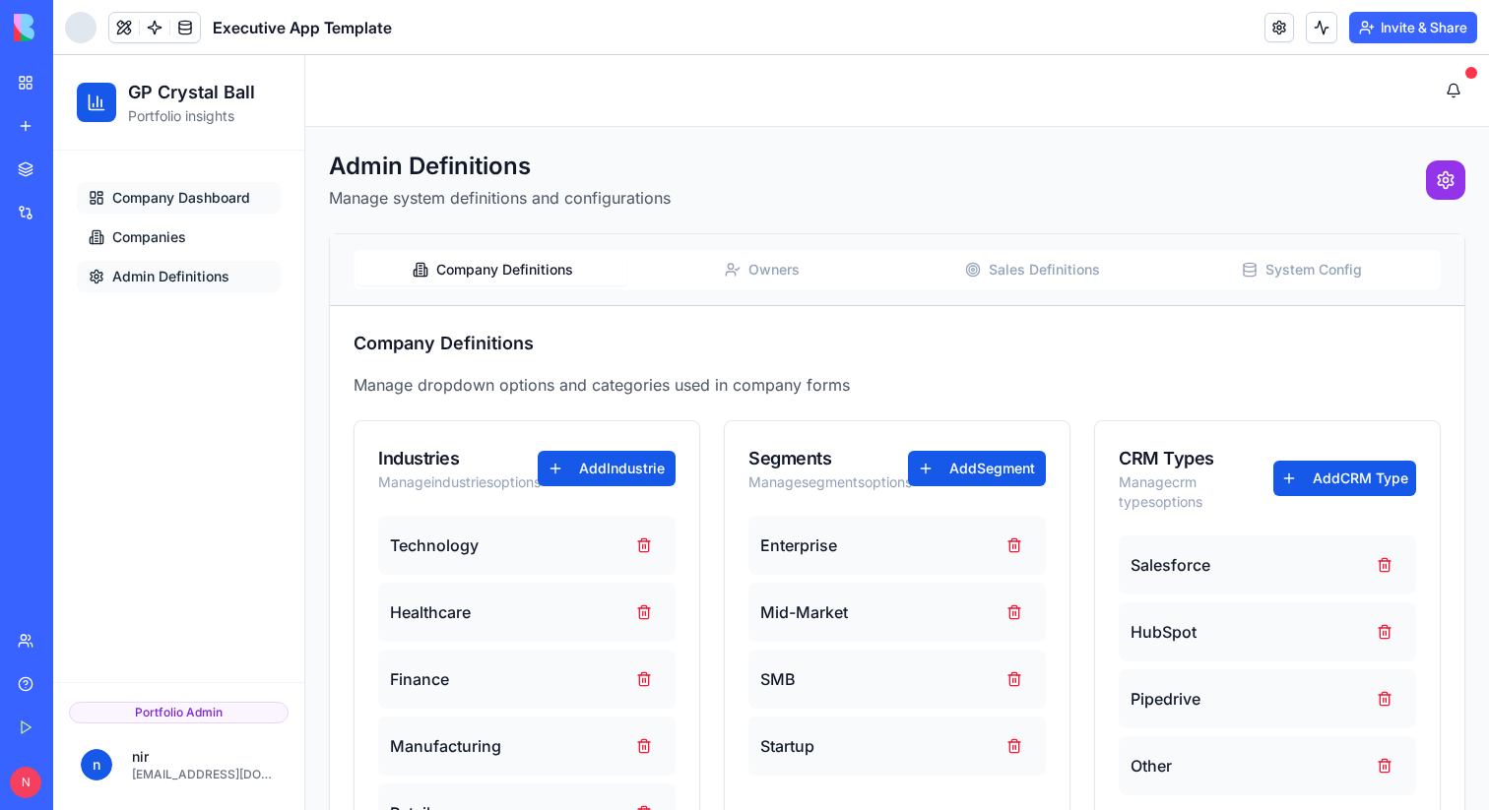
click at [227, 200] on span "Company Dashboard" at bounding box center [181, 198] width 138 height 20
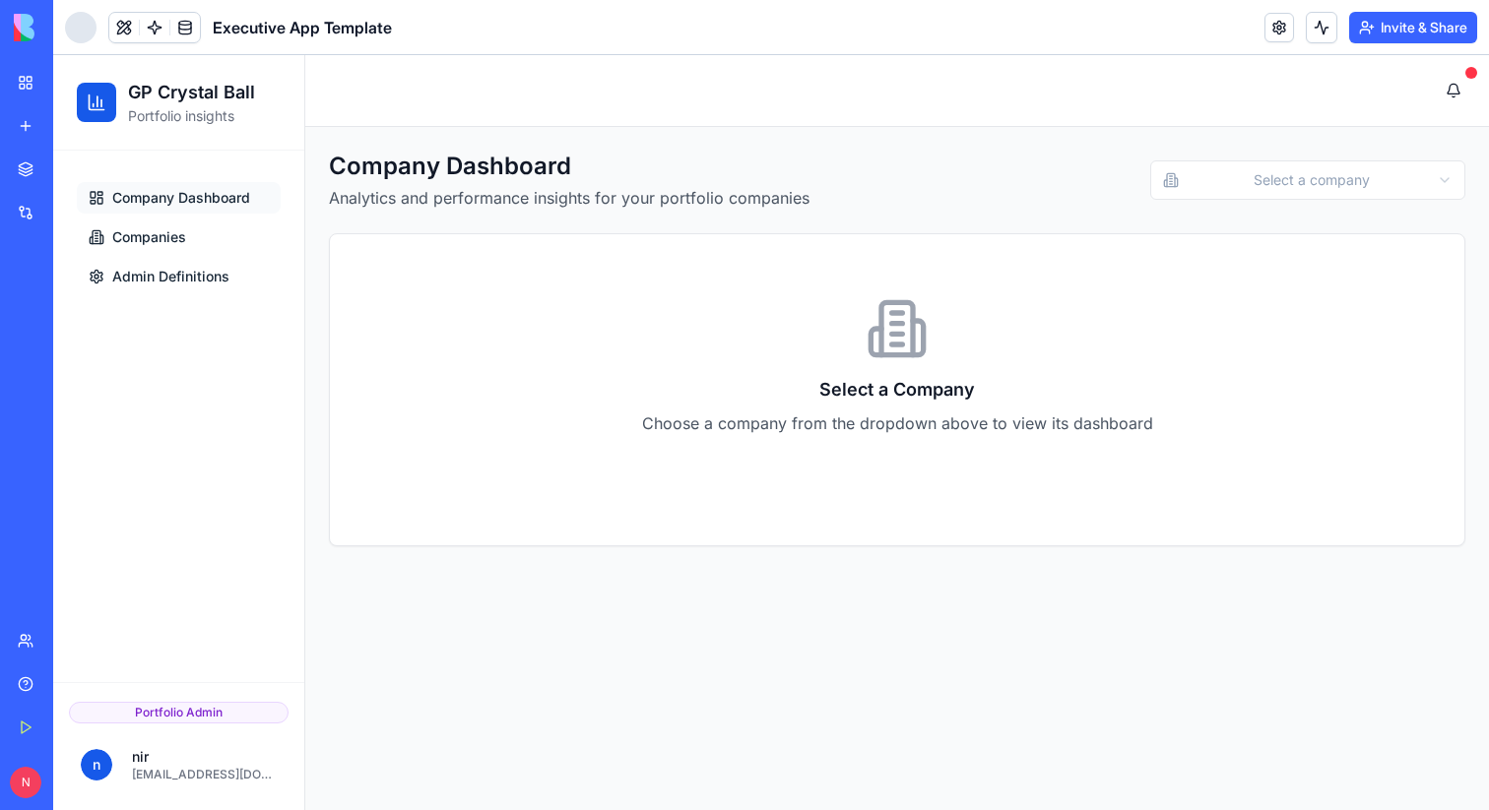
click at [1383, 183] on html "GP Crystal Ball Portfolio insights Company Dashboard Companies Admin Definition…" at bounding box center [770, 432] width 1435 height 755
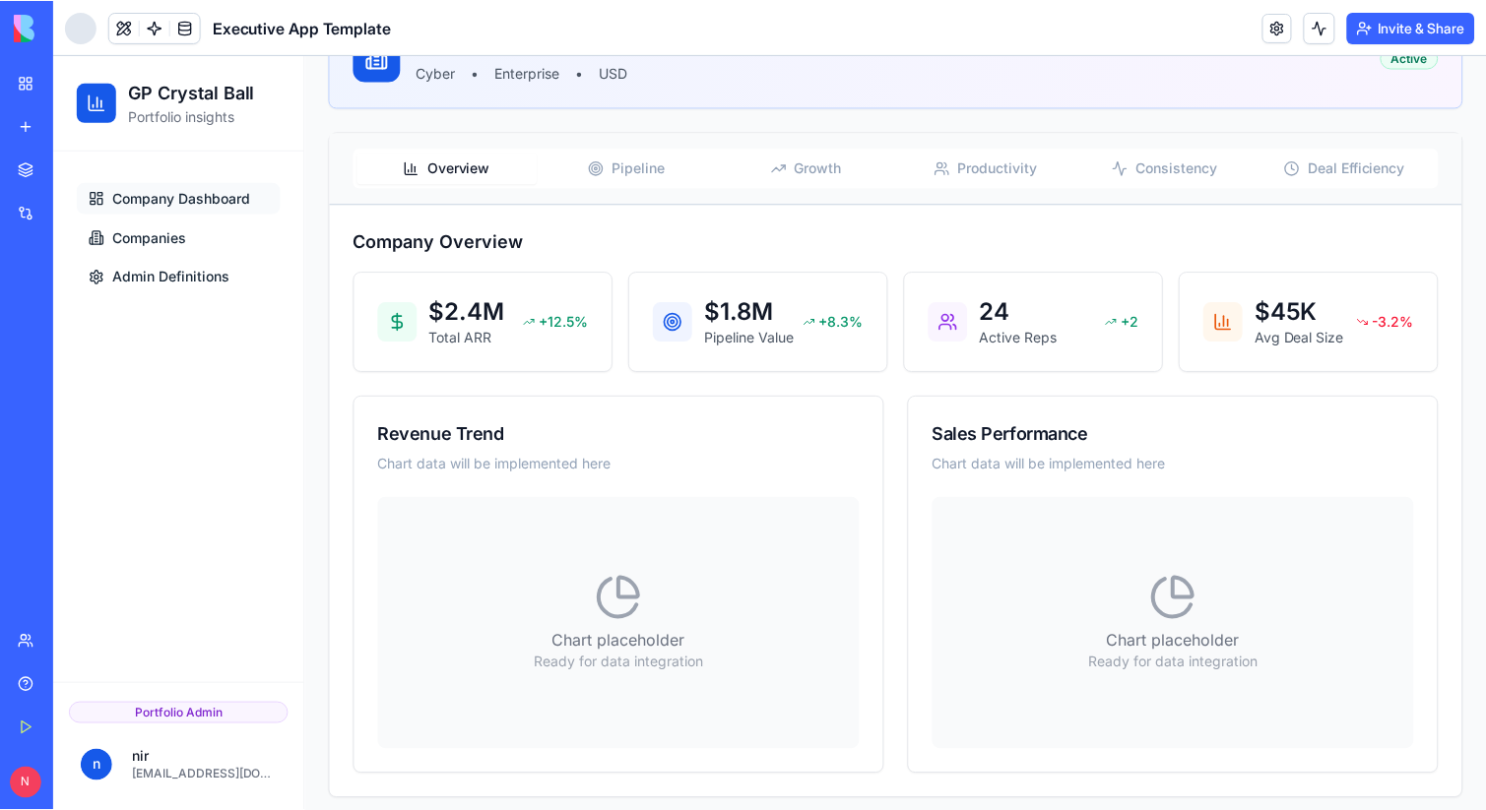
scroll to position [237, 0]
